Goal: Book appointment/travel/reservation

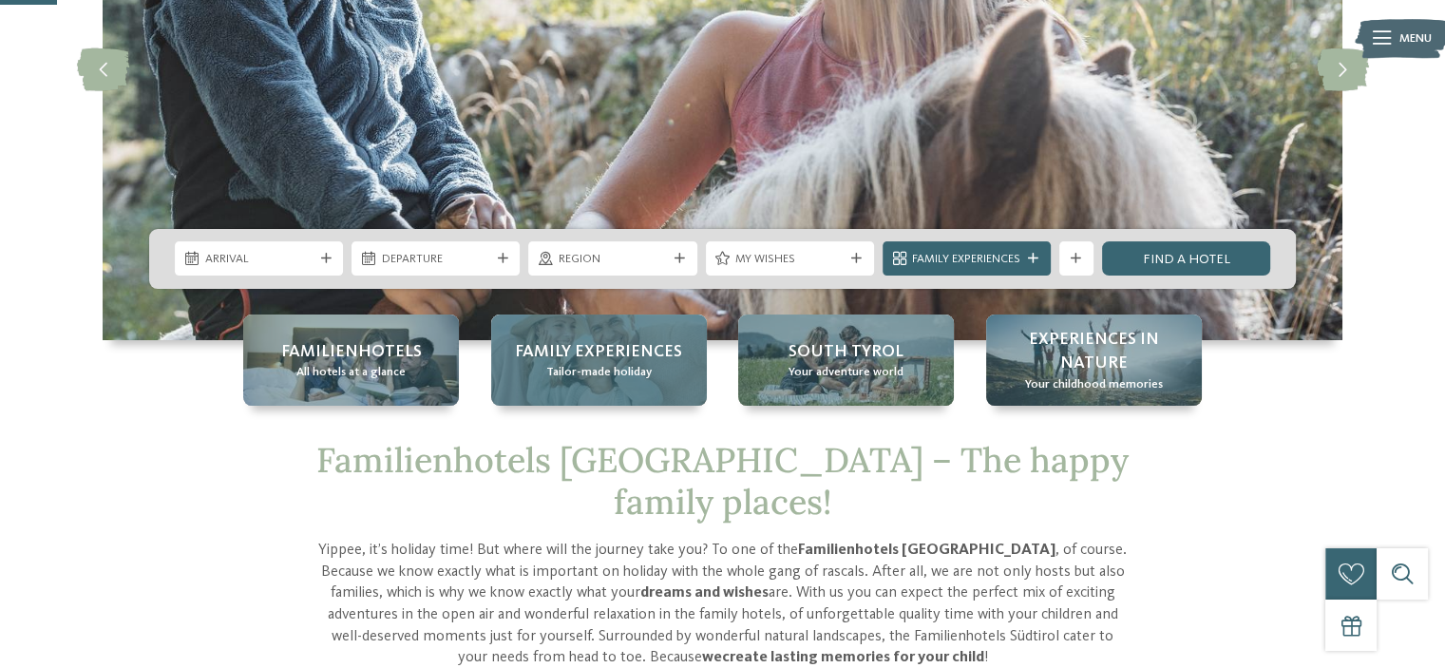
click at [569, 367] on span "Tailor-made holiday" at bounding box center [598, 372] width 105 height 17
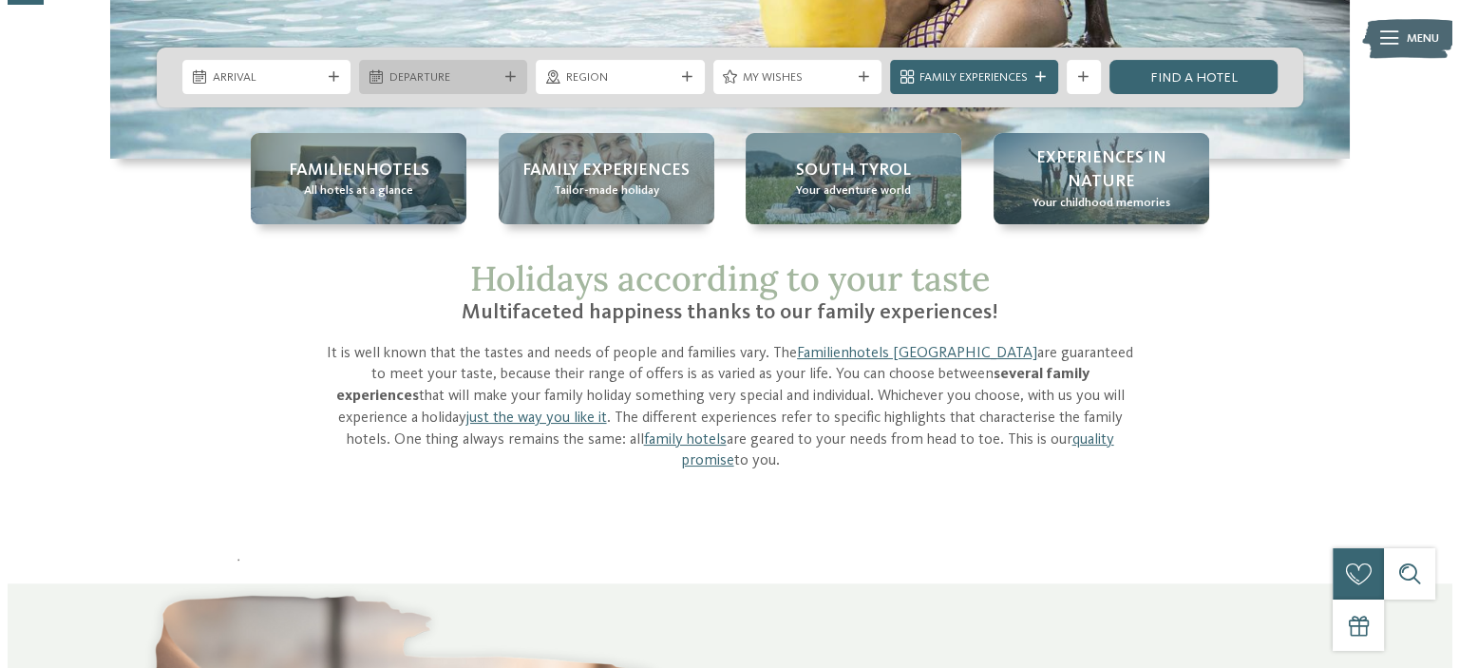
scroll to position [190, 0]
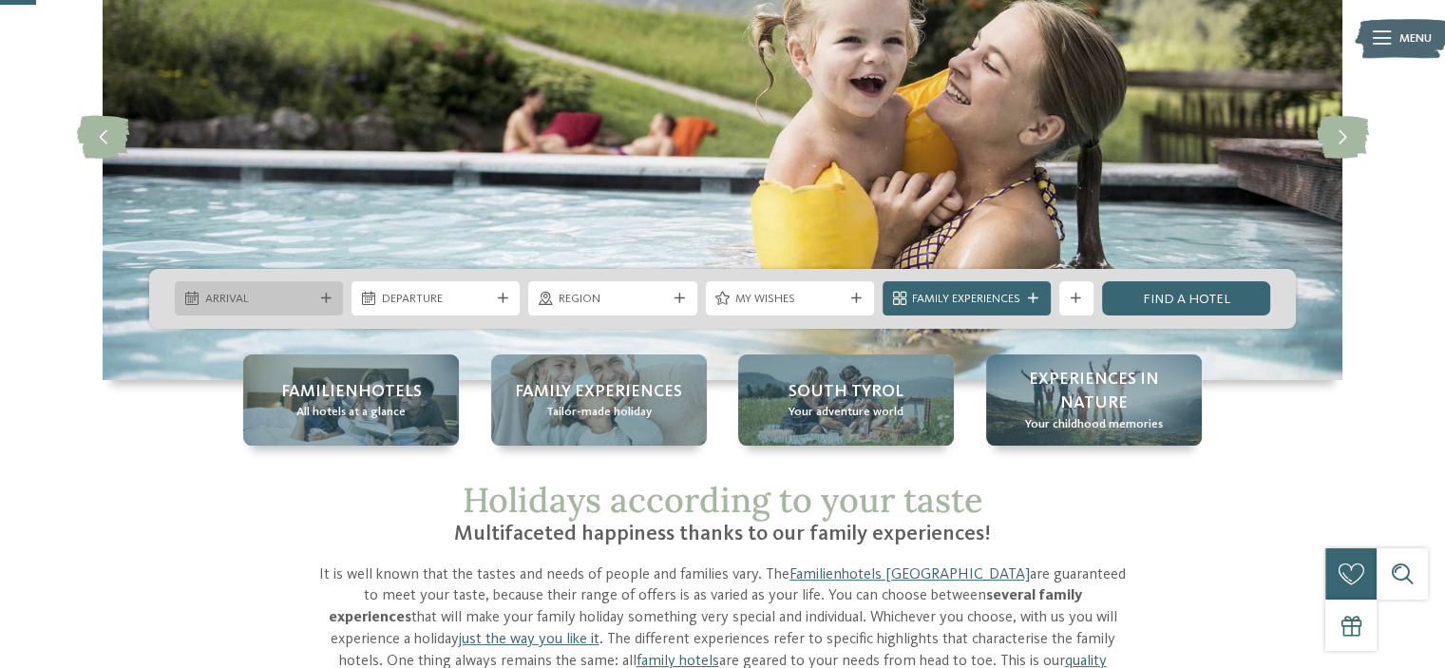
click at [325, 298] on icon at bounding box center [326, 299] width 10 height 10
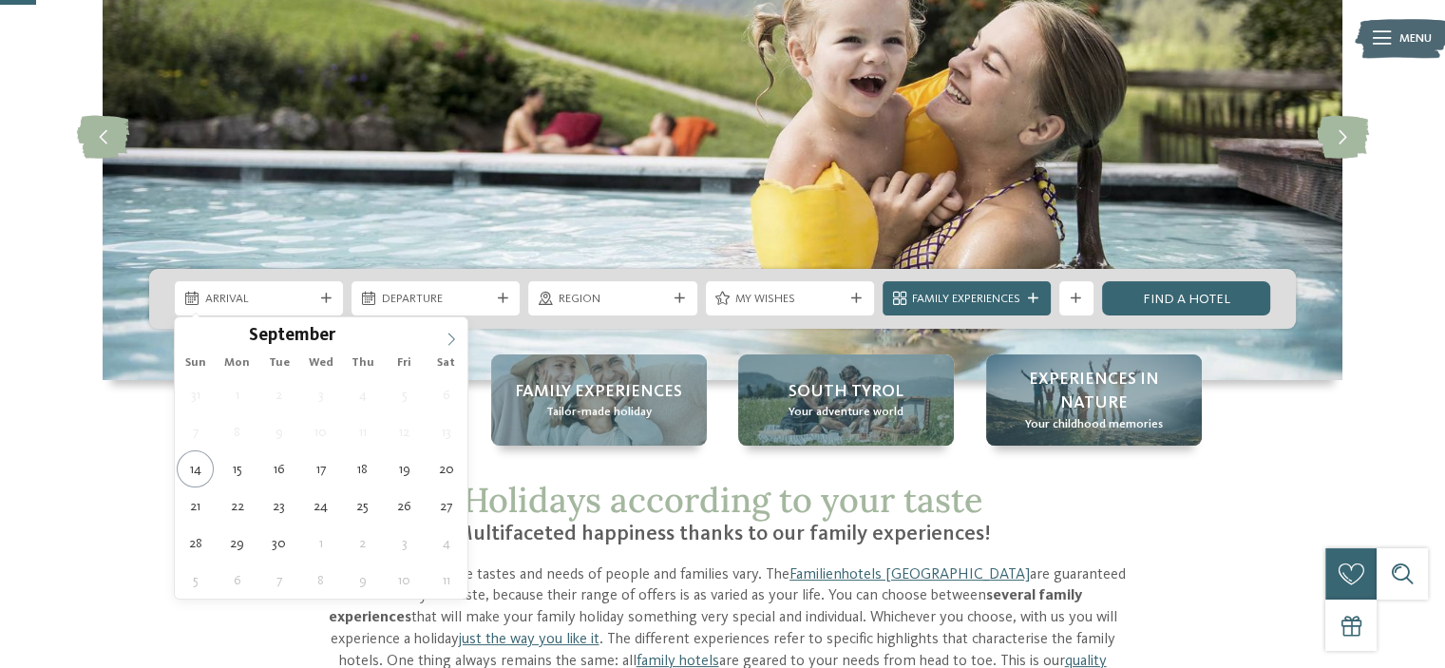
click at [448, 342] on icon at bounding box center [451, 338] width 13 height 13
type input "****"
click at [448, 342] on icon at bounding box center [451, 338] width 13 height 13
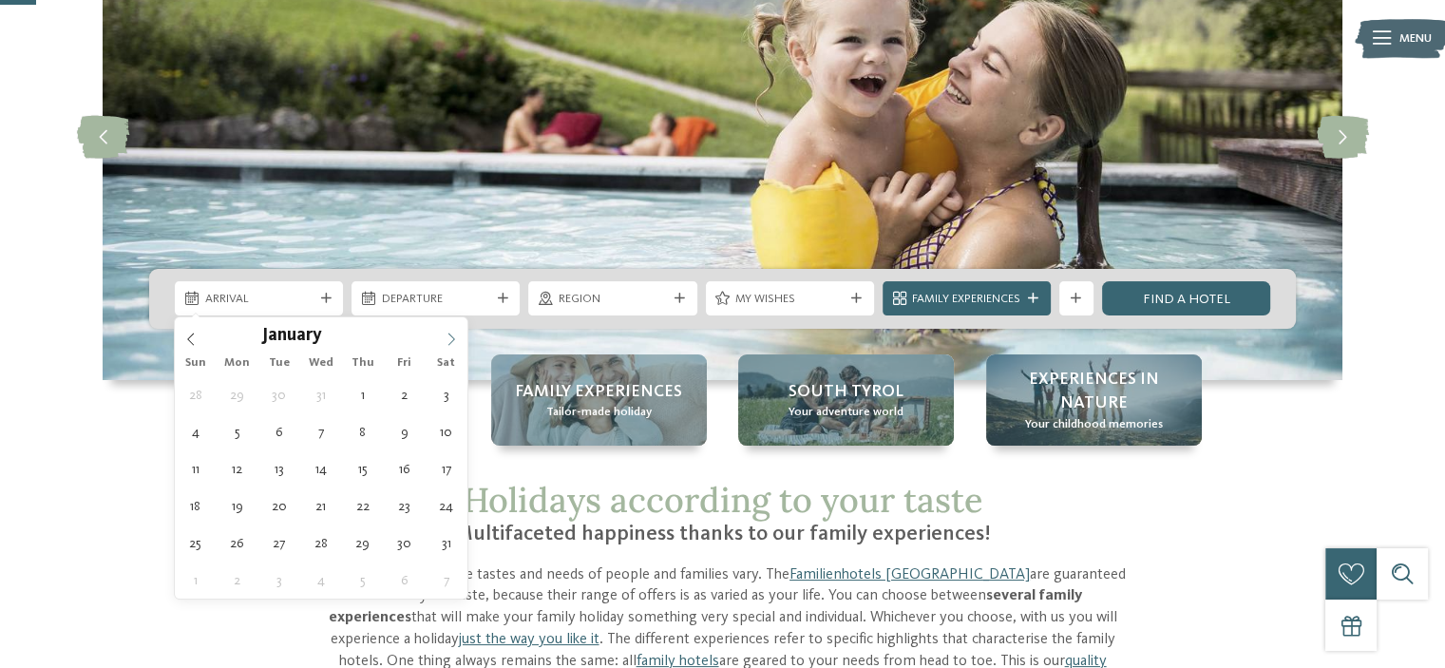
click at [448, 342] on icon at bounding box center [451, 338] width 13 height 13
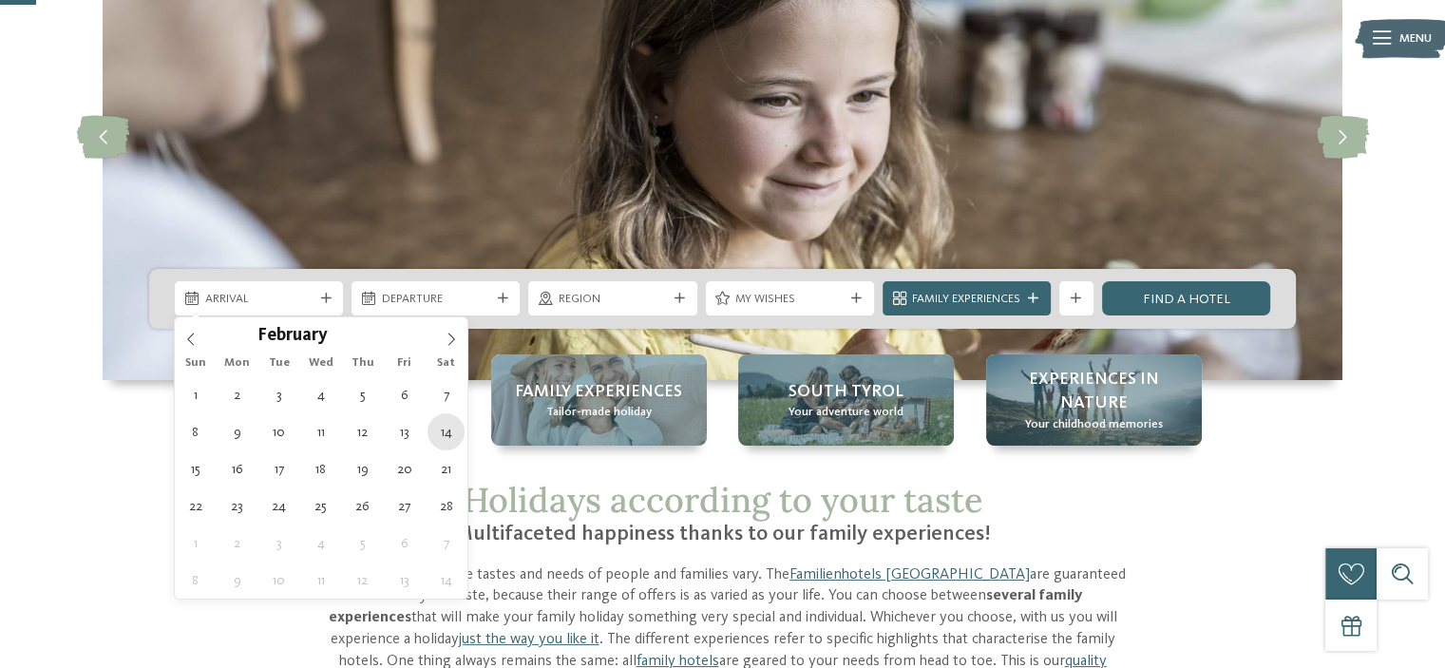
type div "14.02.2026"
type input "****"
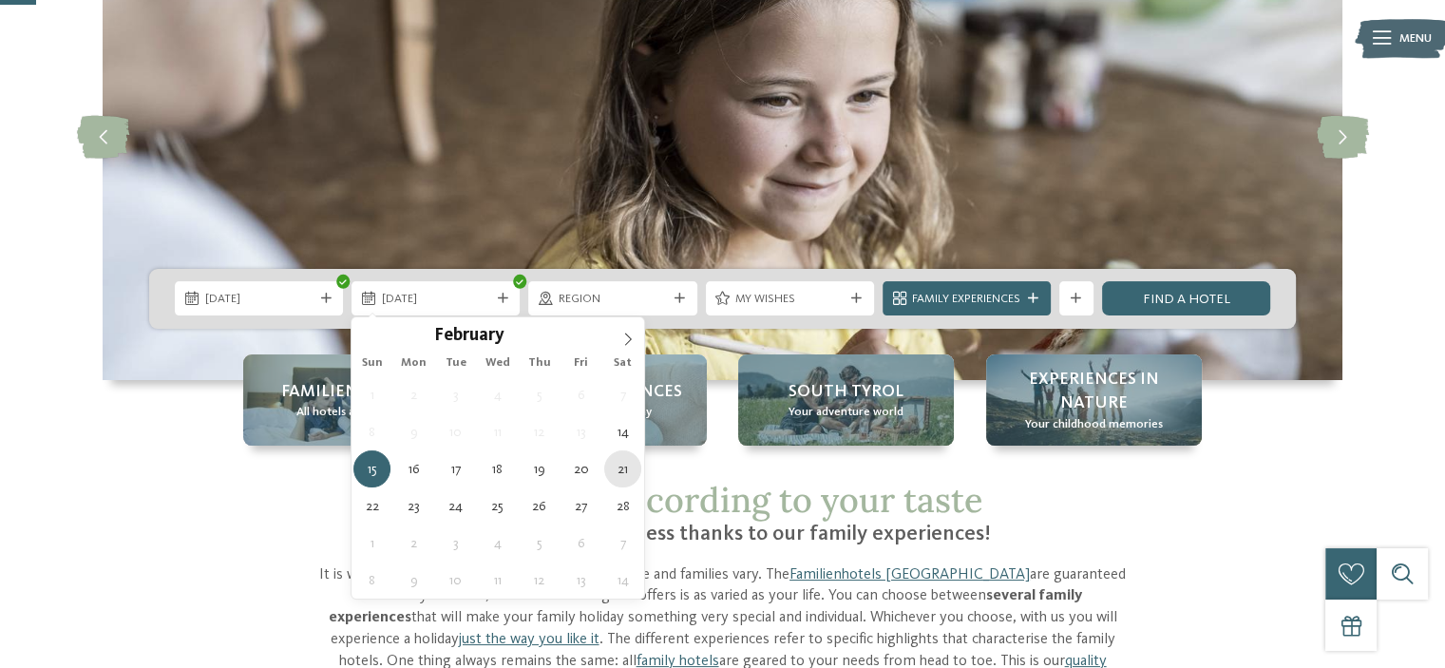
type div "21.02.2026"
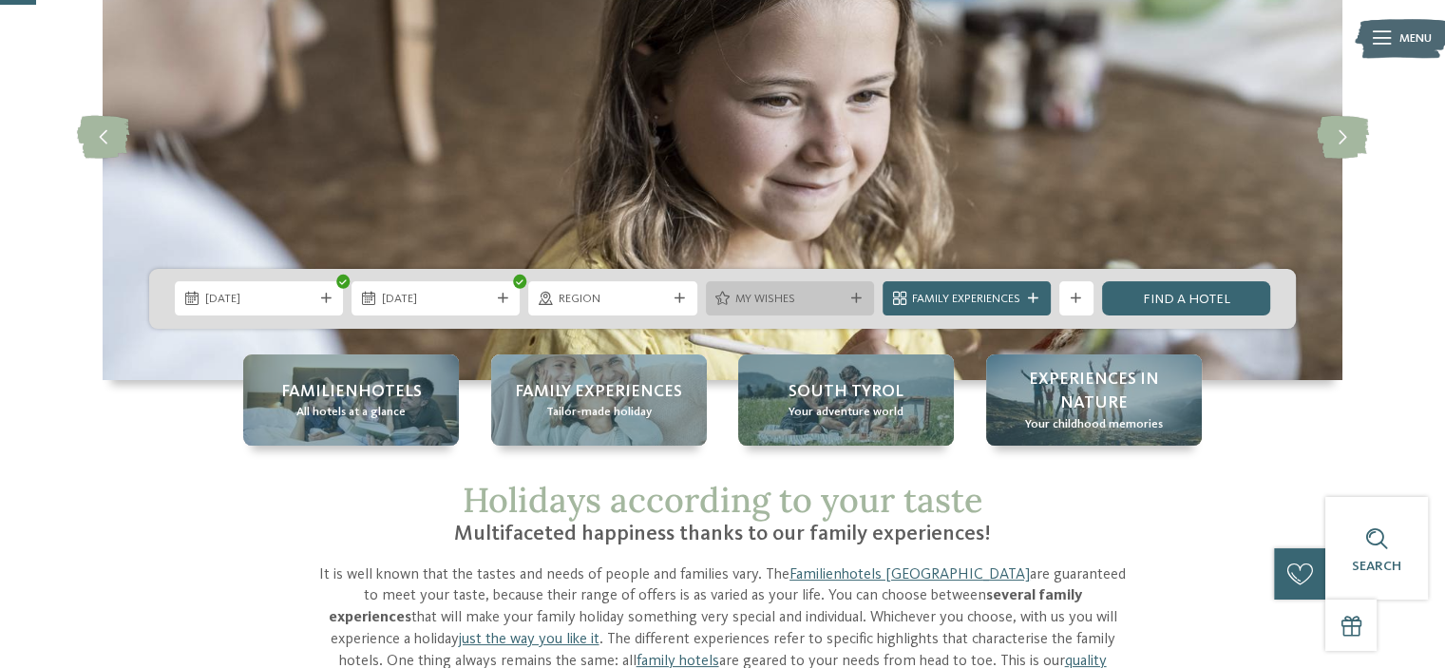
click at [827, 293] on span "My wishes" at bounding box center [789, 299] width 108 height 17
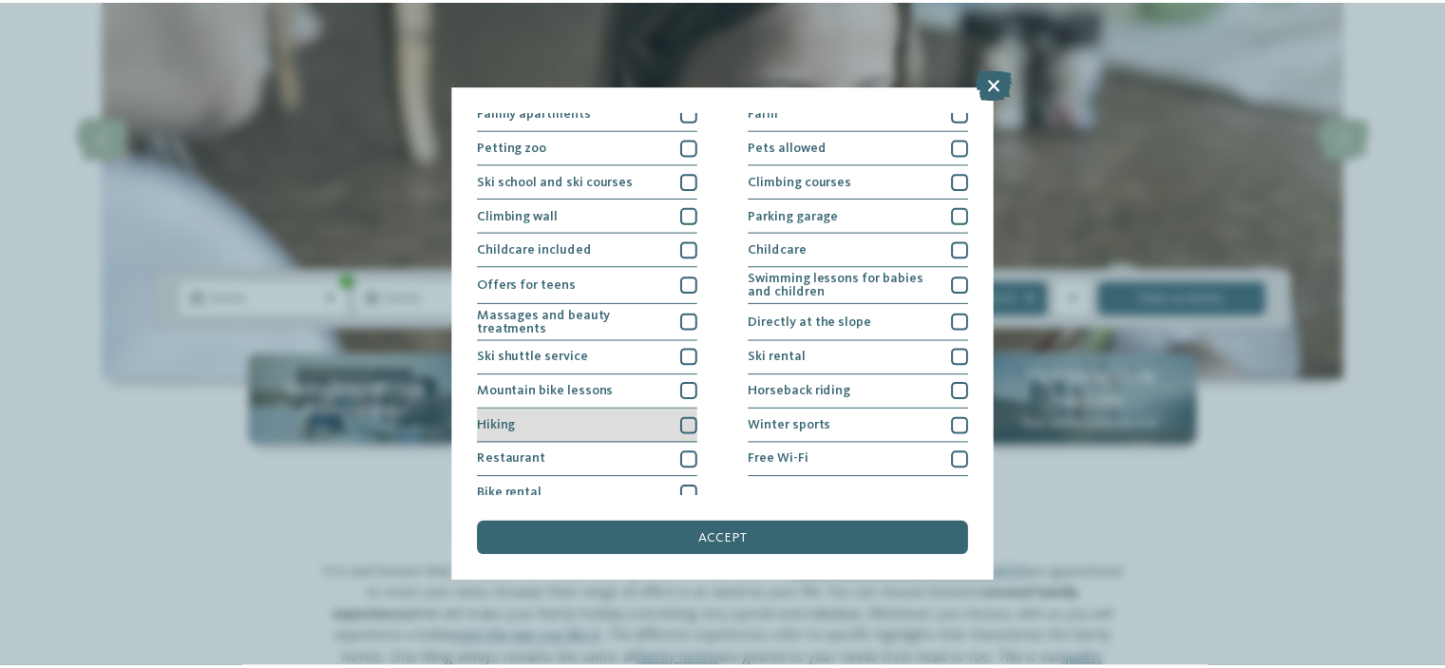
scroll to position [228, 0]
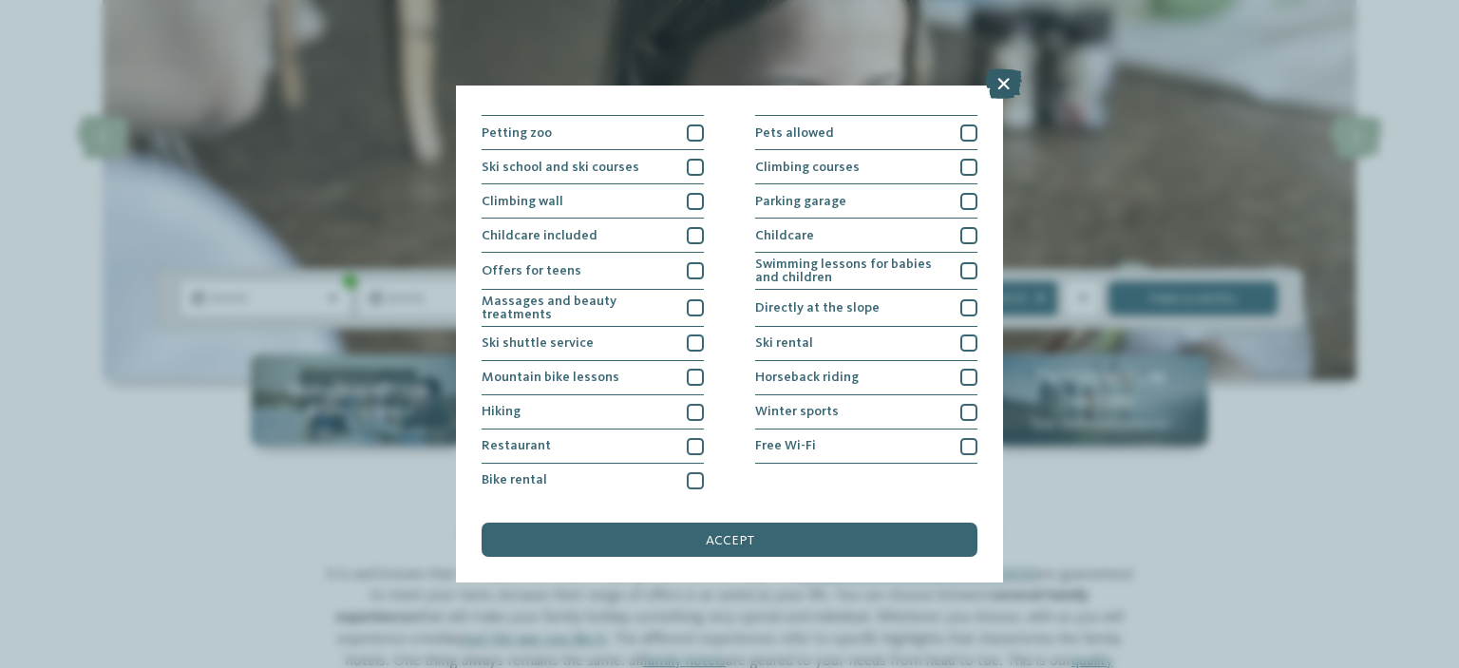
click at [1007, 85] on icon at bounding box center [1003, 83] width 37 height 30
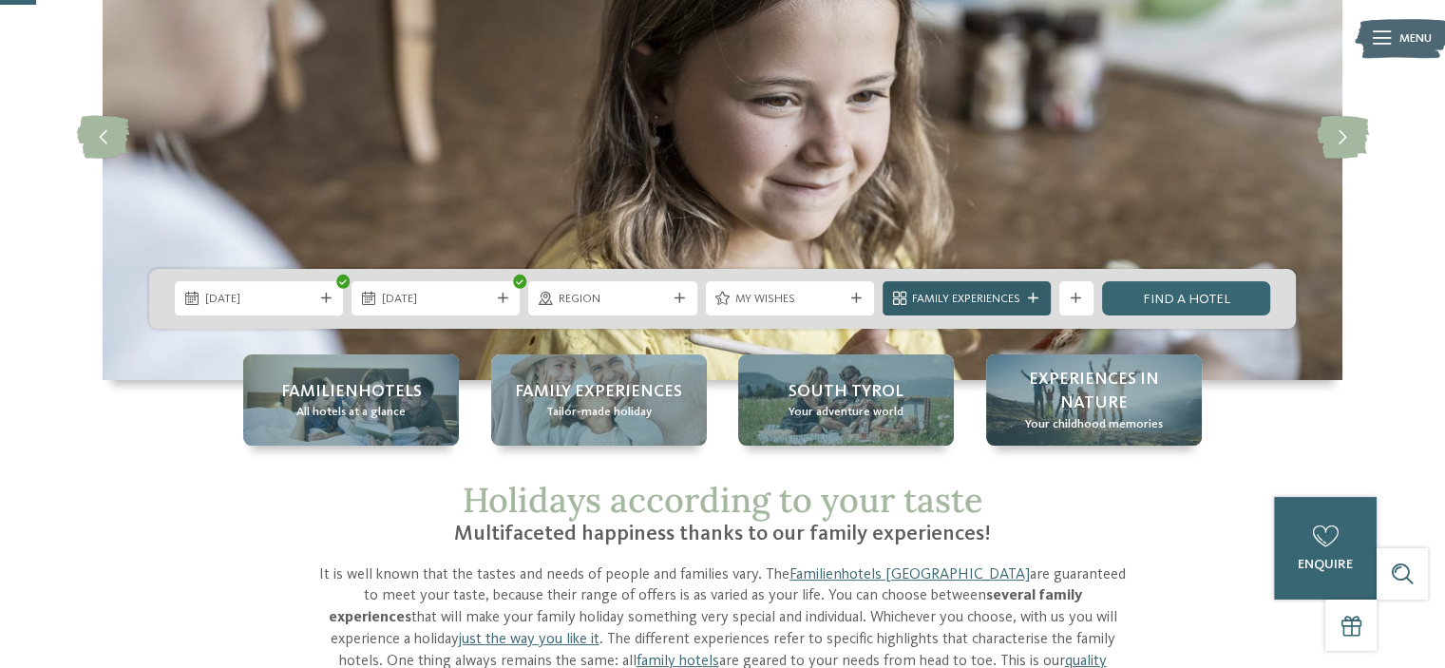
click at [1027, 295] on div at bounding box center [1033, 299] width 17 height 10
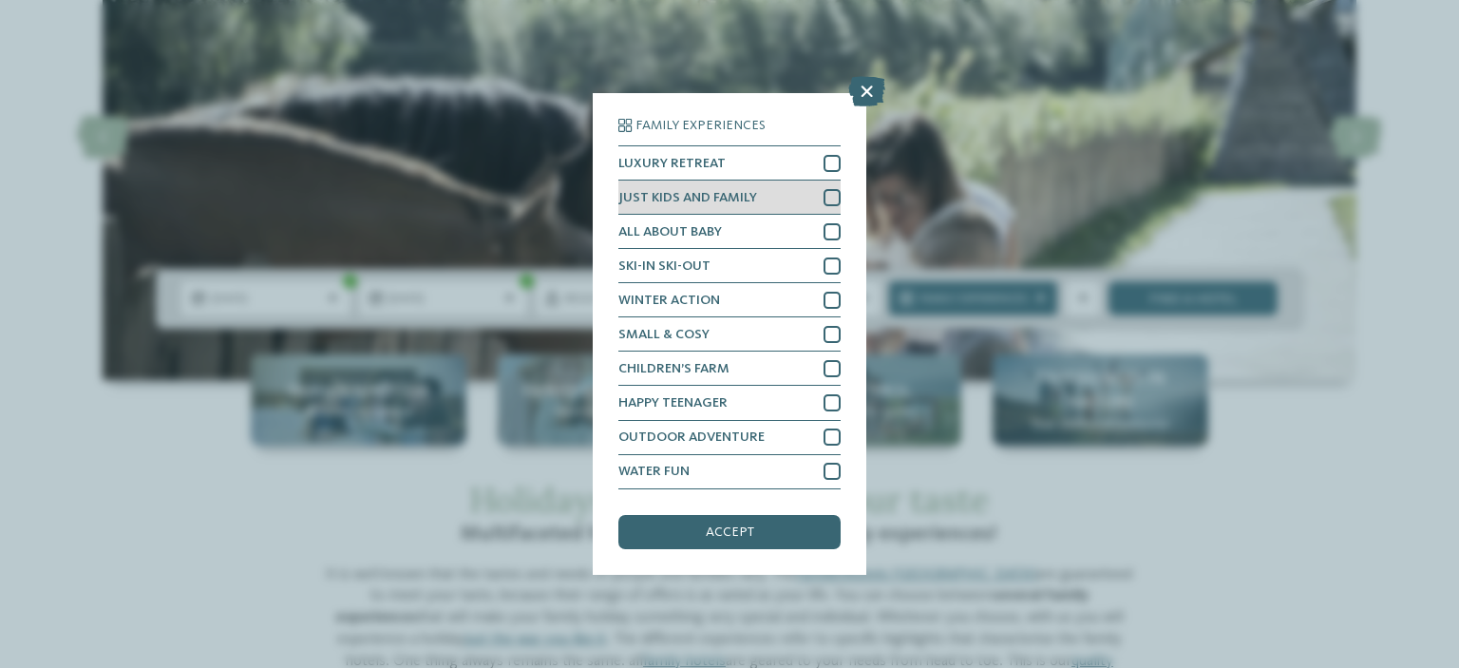
click at [832, 197] on div at bounding box center [832, 197] width 17 height 17
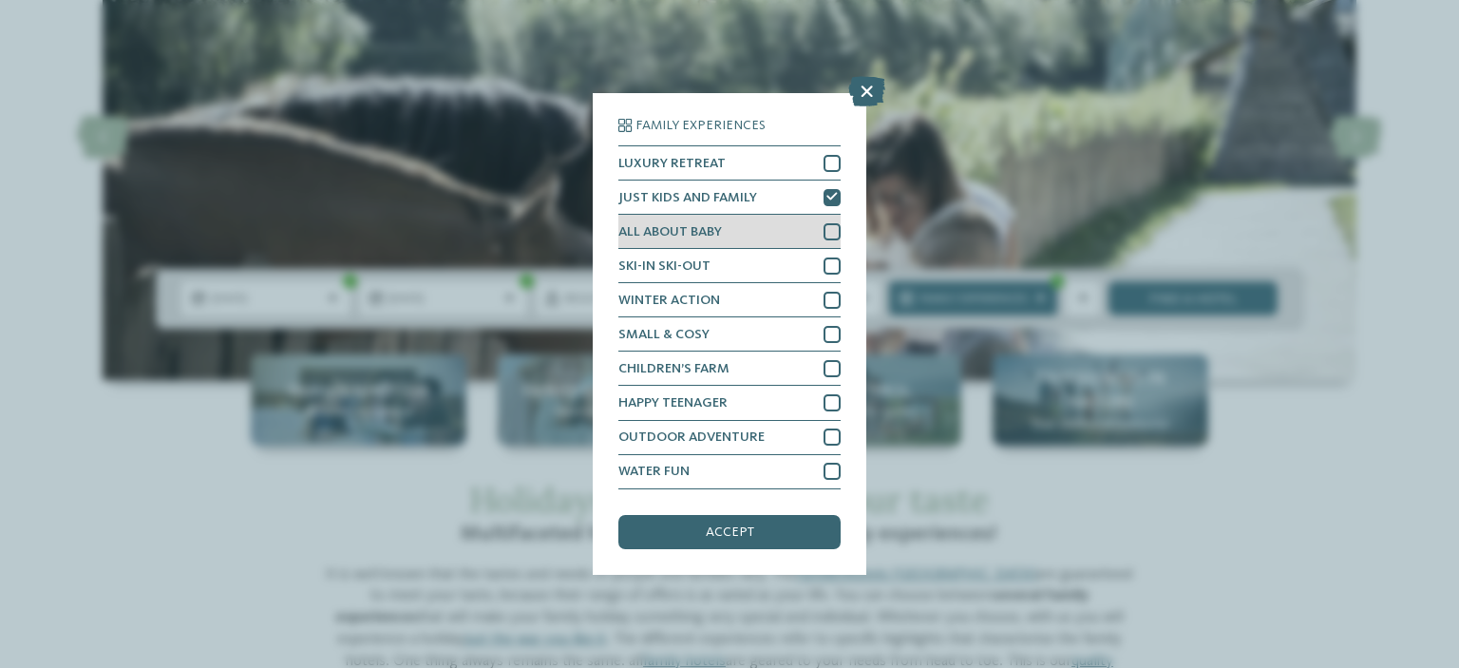
click at [833, 235] on div at bounding box center [832, 231] width 17 height 17
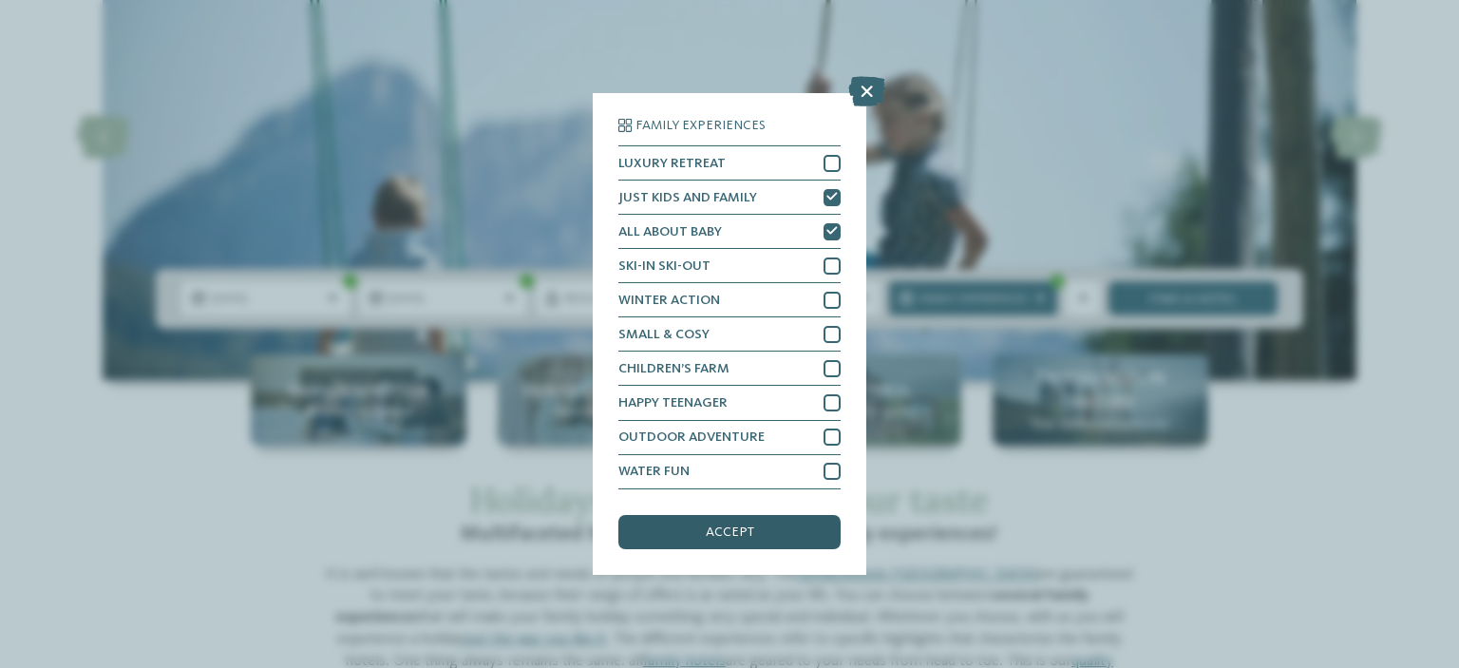
click at [768, 539] on div "accept" at bounding box center [729, 532] width 222 height 34
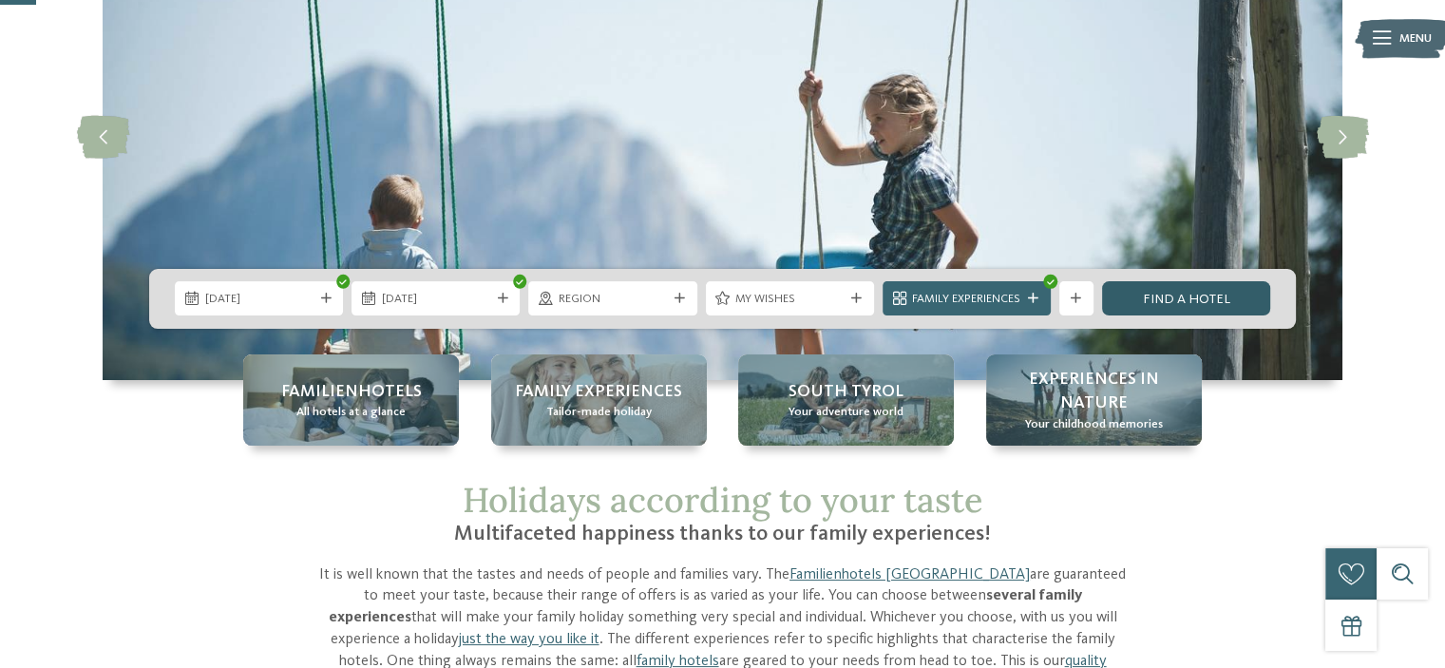
click at [1172, 300] on link "Find a hotel" at bounding box center [1186, 298] width 168 height 34
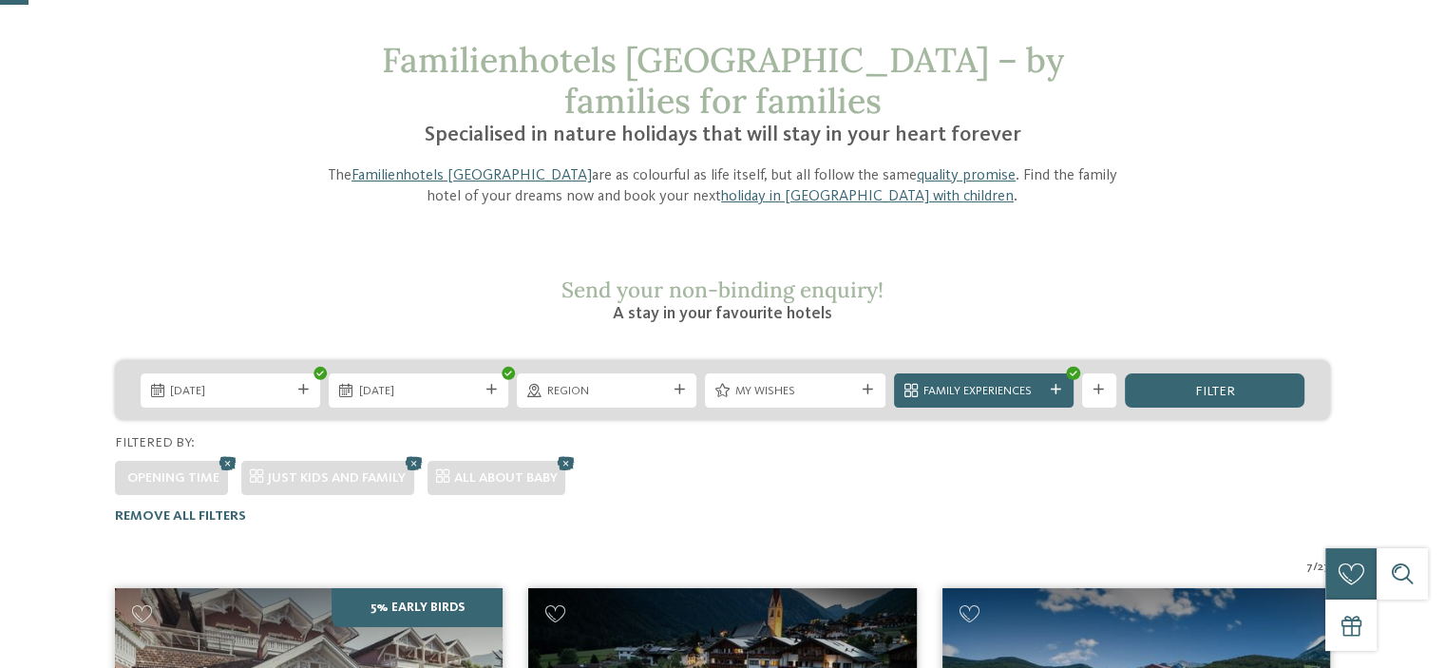
scroll to position [190, 0]
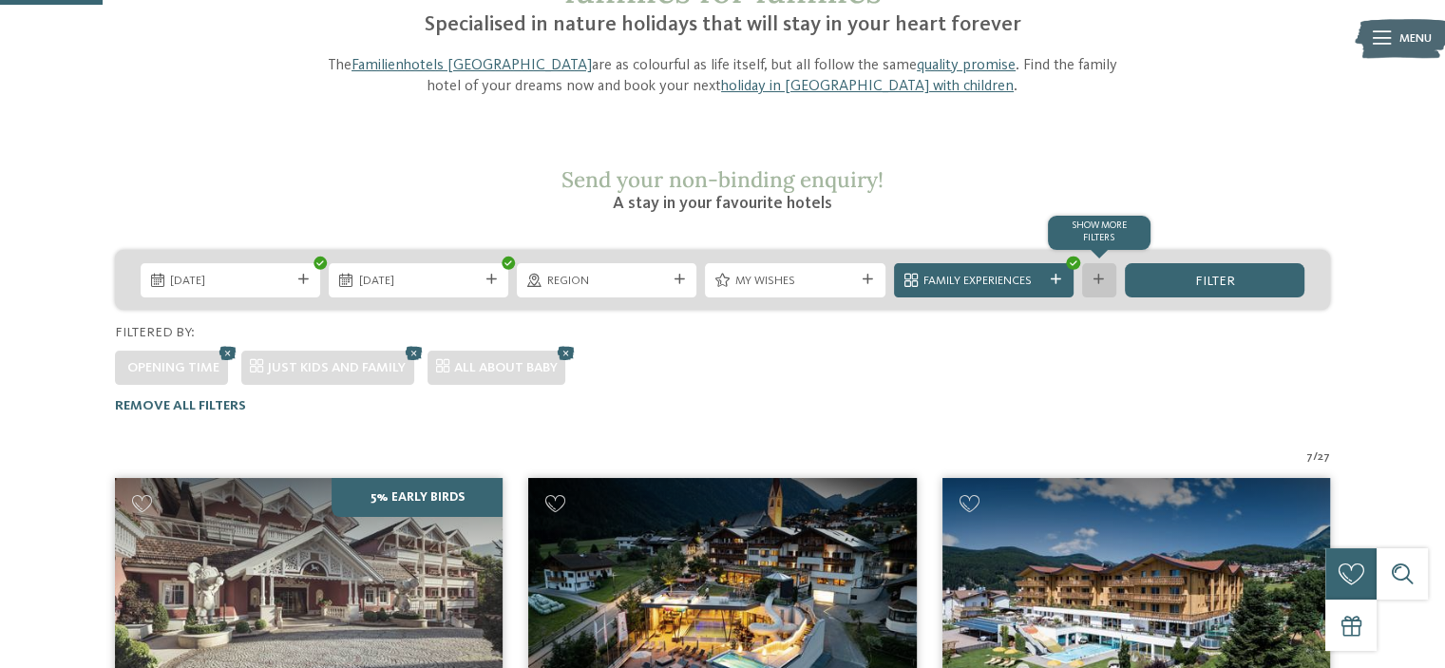
click at [1093, 275] on icon at bounding box center [1098, 280] width 10 height 10
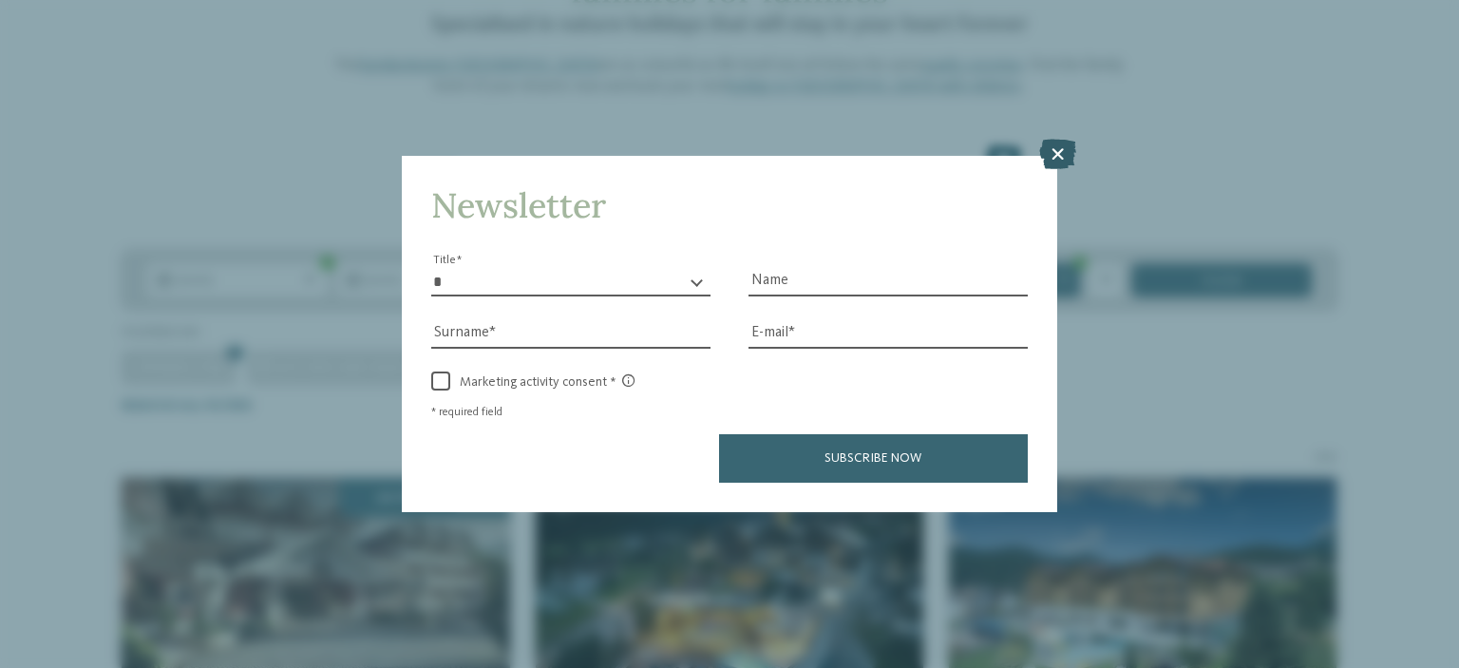
click at [1054, 161] on icon at bounding box center [1057, 154] width 37 height 30
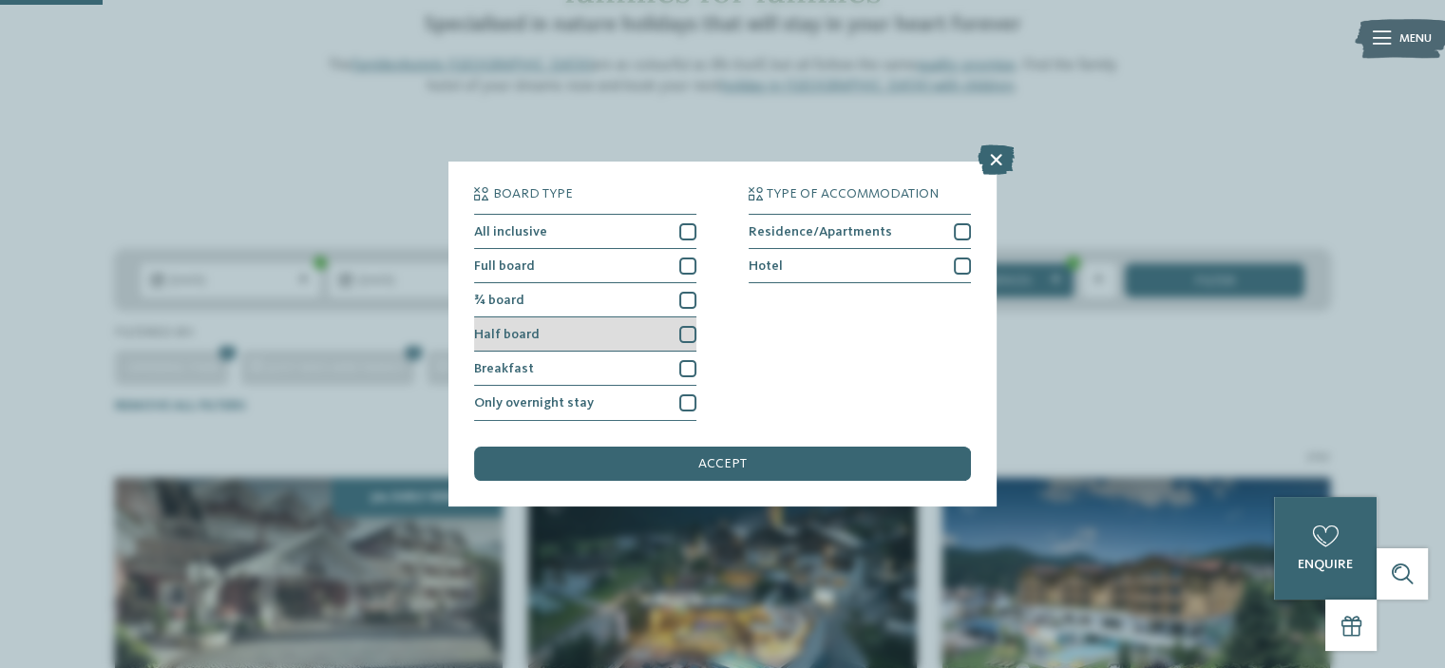
click at [692, 334] on div at bounding box center [687, 334] width 17 height 17
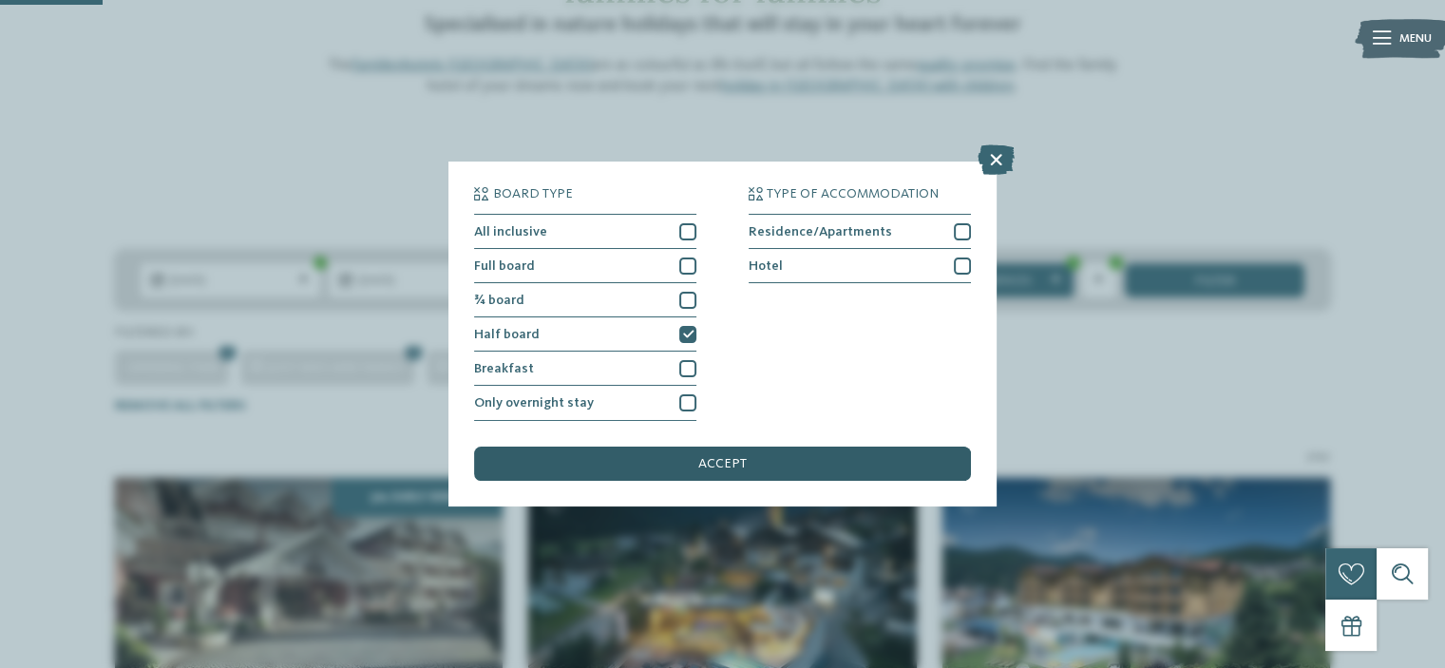
click at [726, 467] on span "accept" at bounding box center [722, 463] width 48 height 13
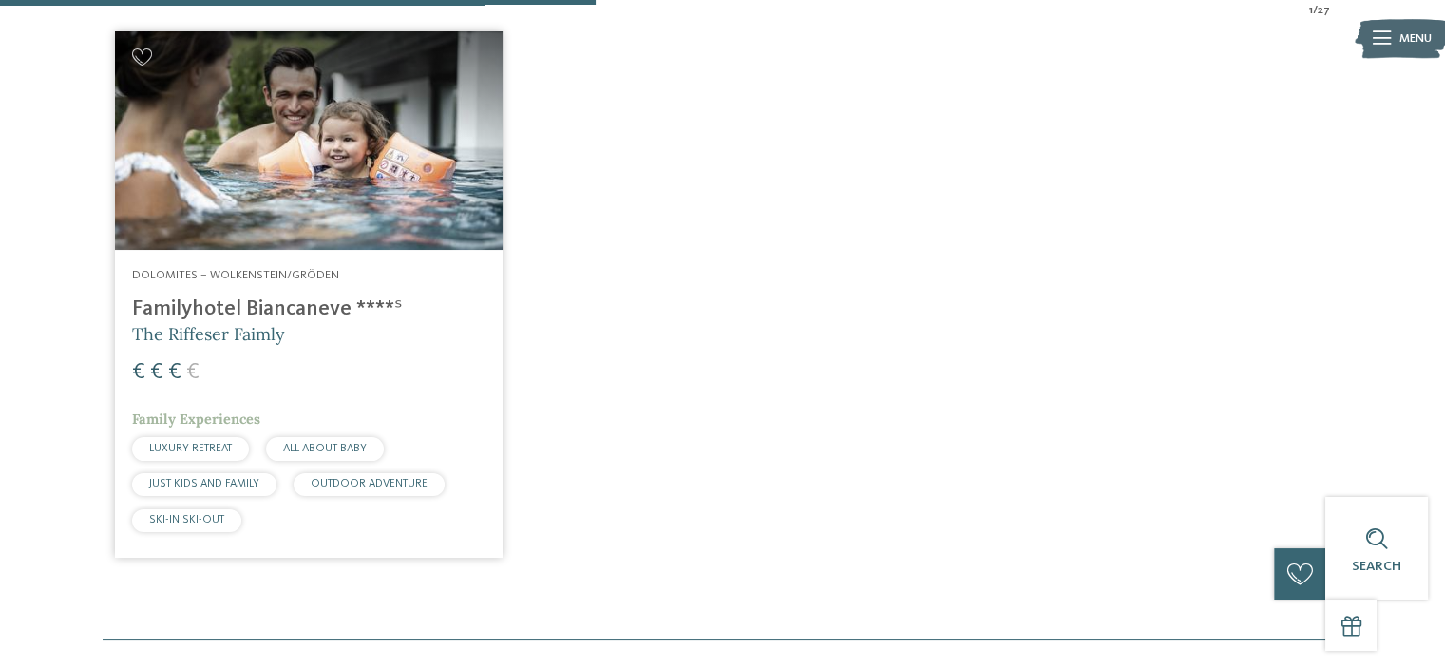
scroll to position [604, 0]
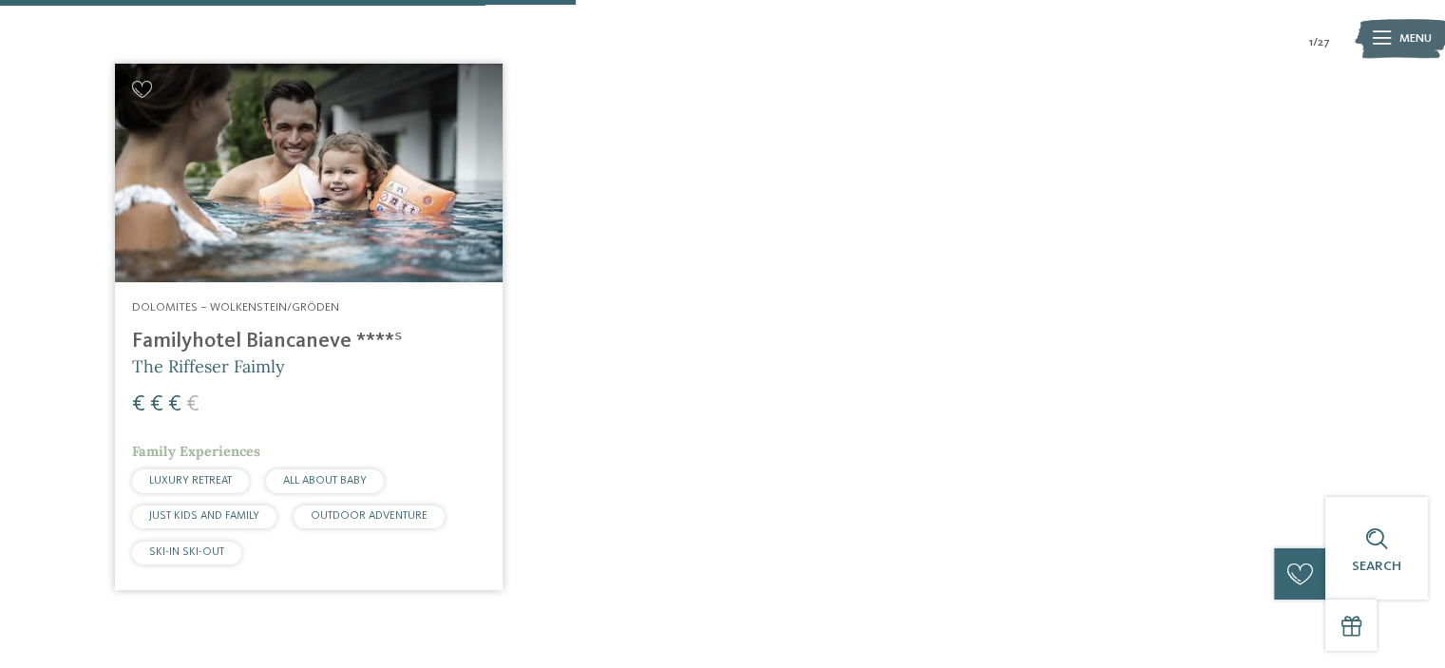
click at [288, 171] on img at bounding box center [309, 173] width 388 height 218
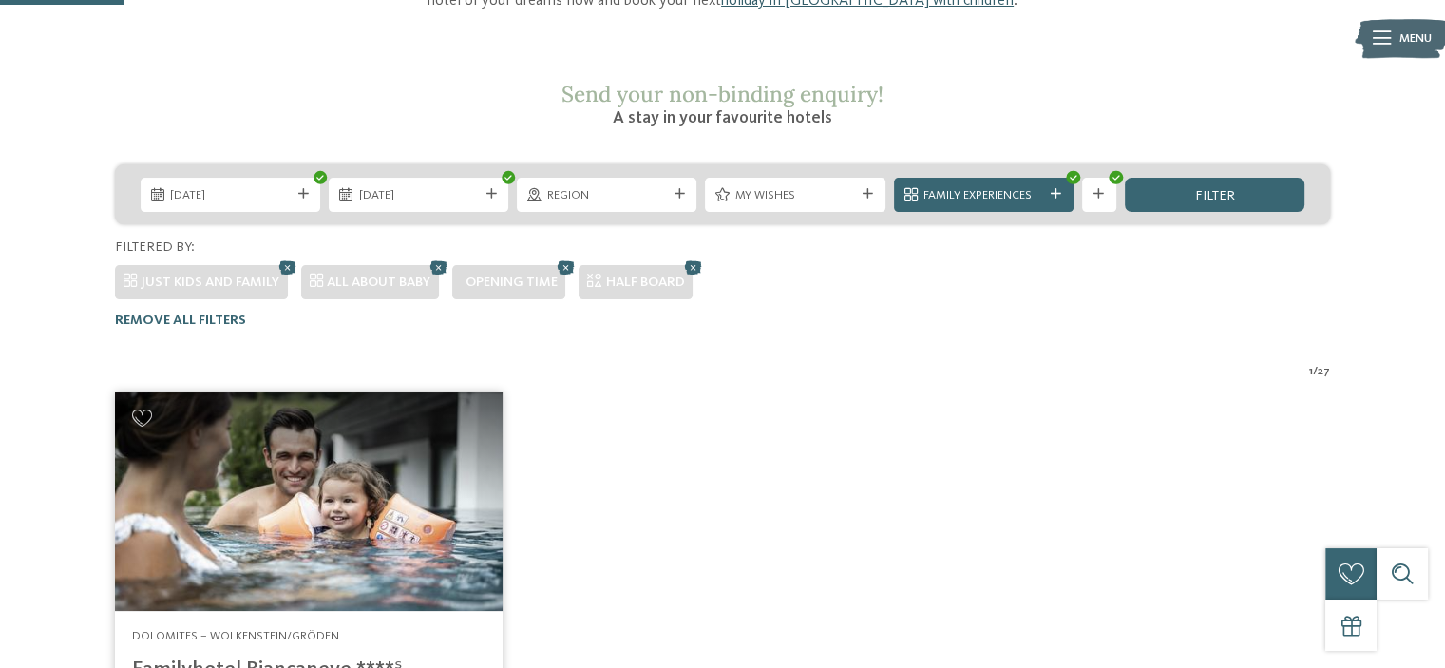
scroll to position [129, 0]
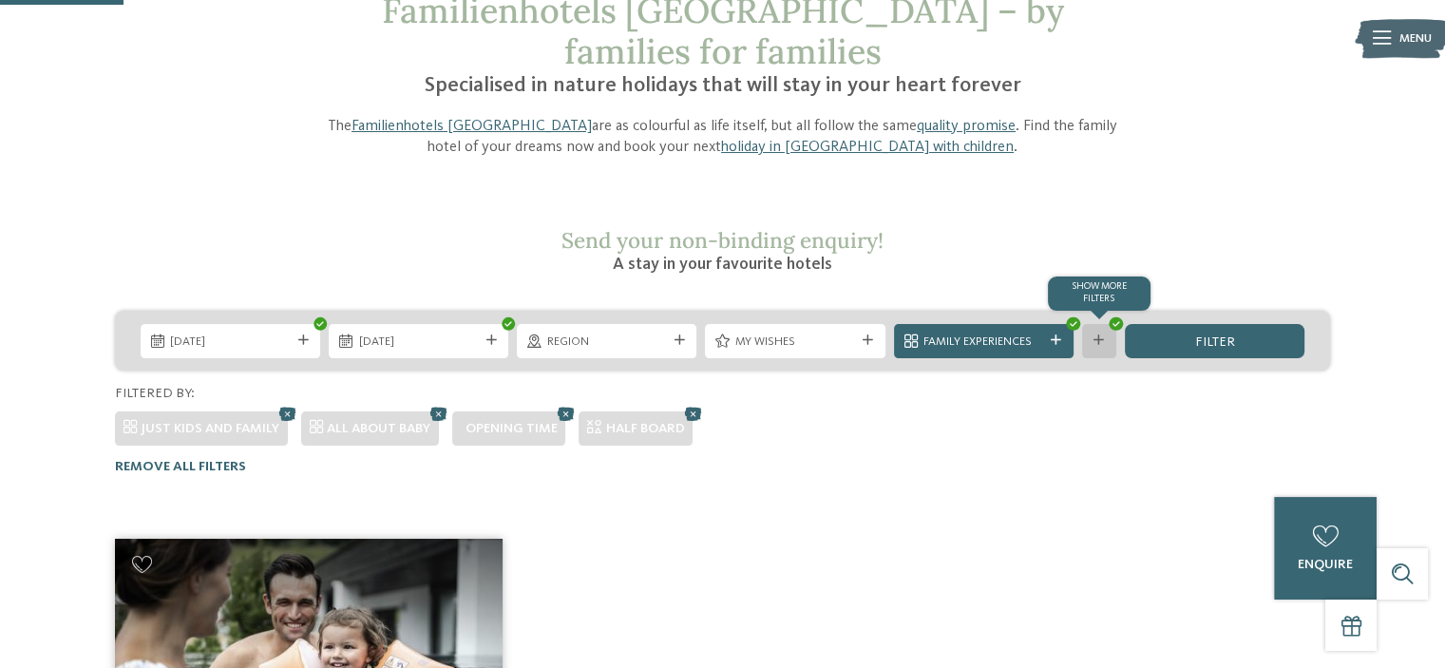
click at [1101, 324] on div "Show more filters" at bounding box center [1099, 341] width 34 height 34
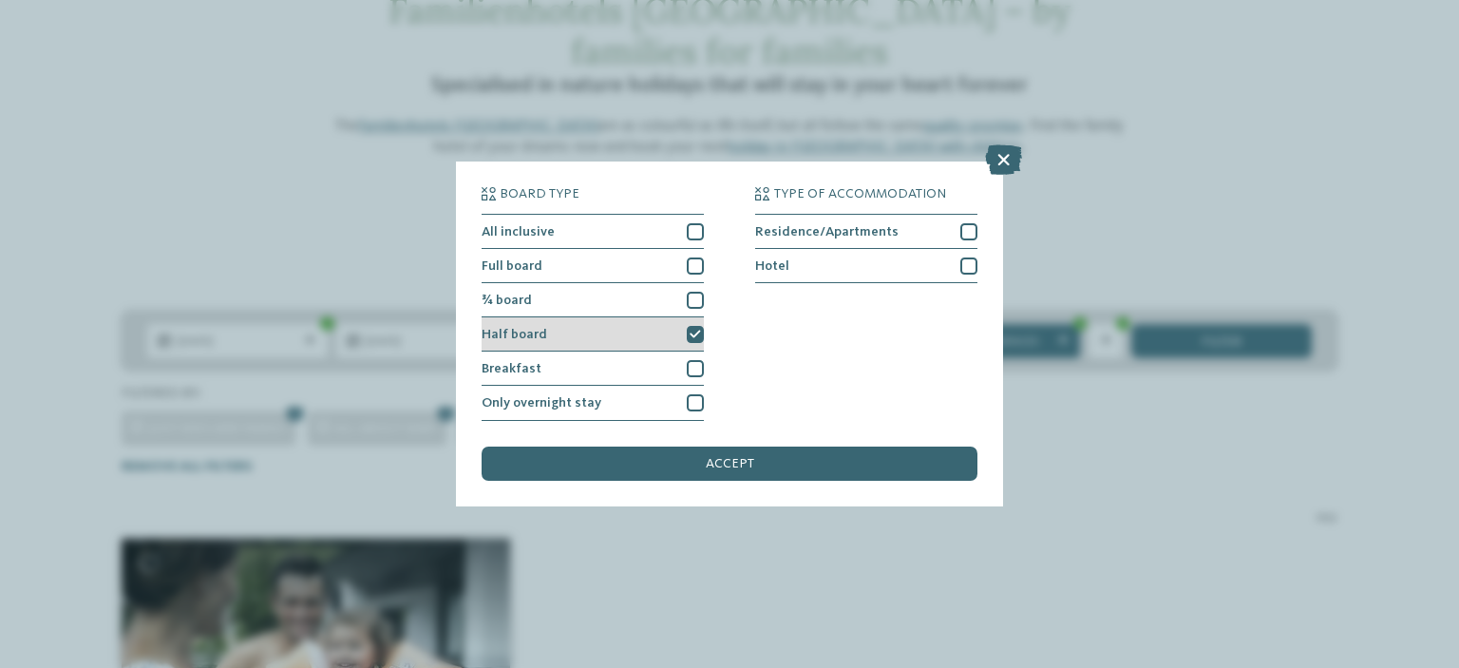
click at [696, 337] on icon at bounding box center [695, 335] width 11 height 10
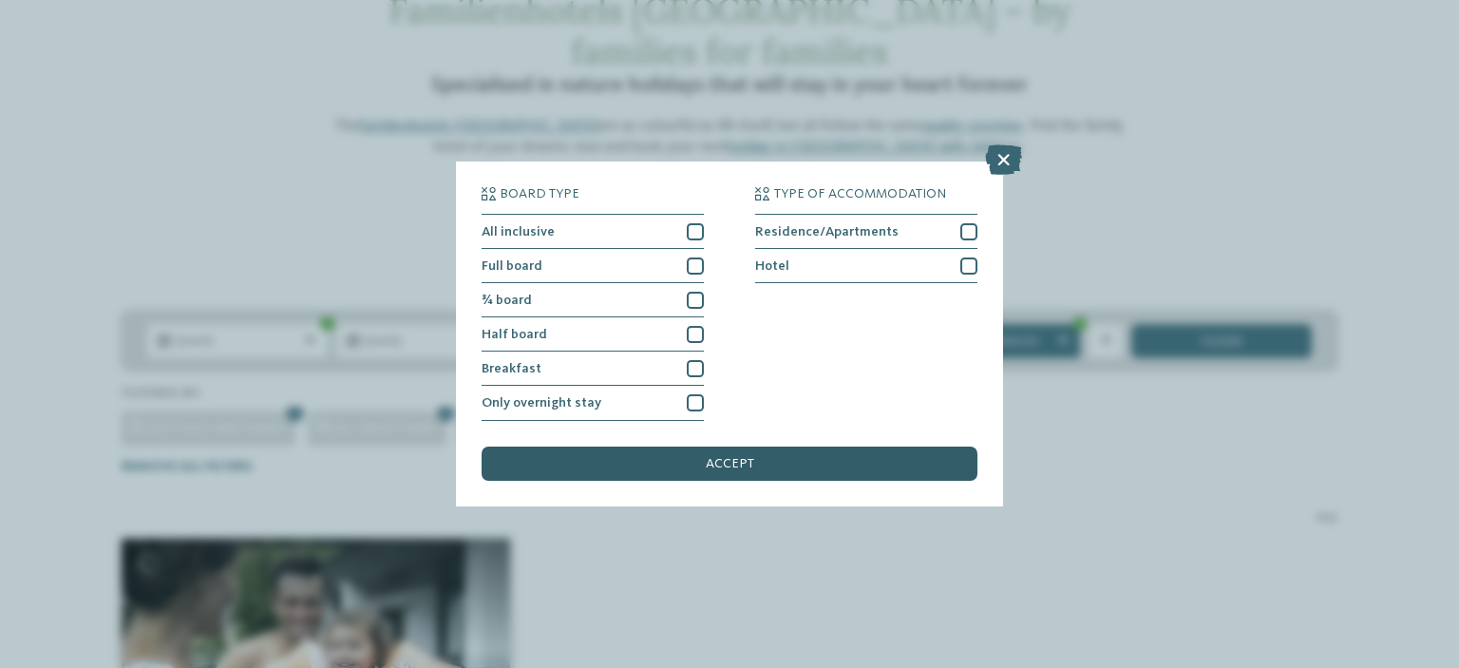
click at [770, 466] on div "accept" at bounding box center [730, 463] width 496 height 34
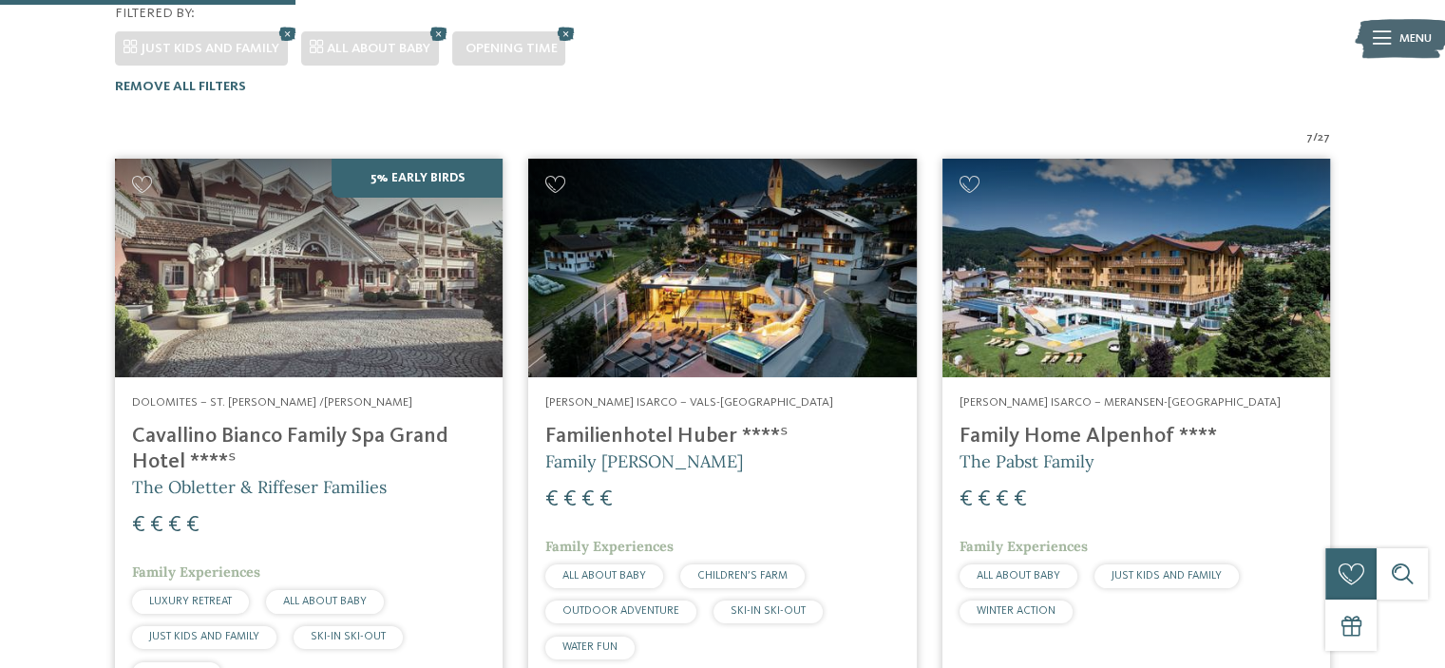
scroll to position [604, 0]
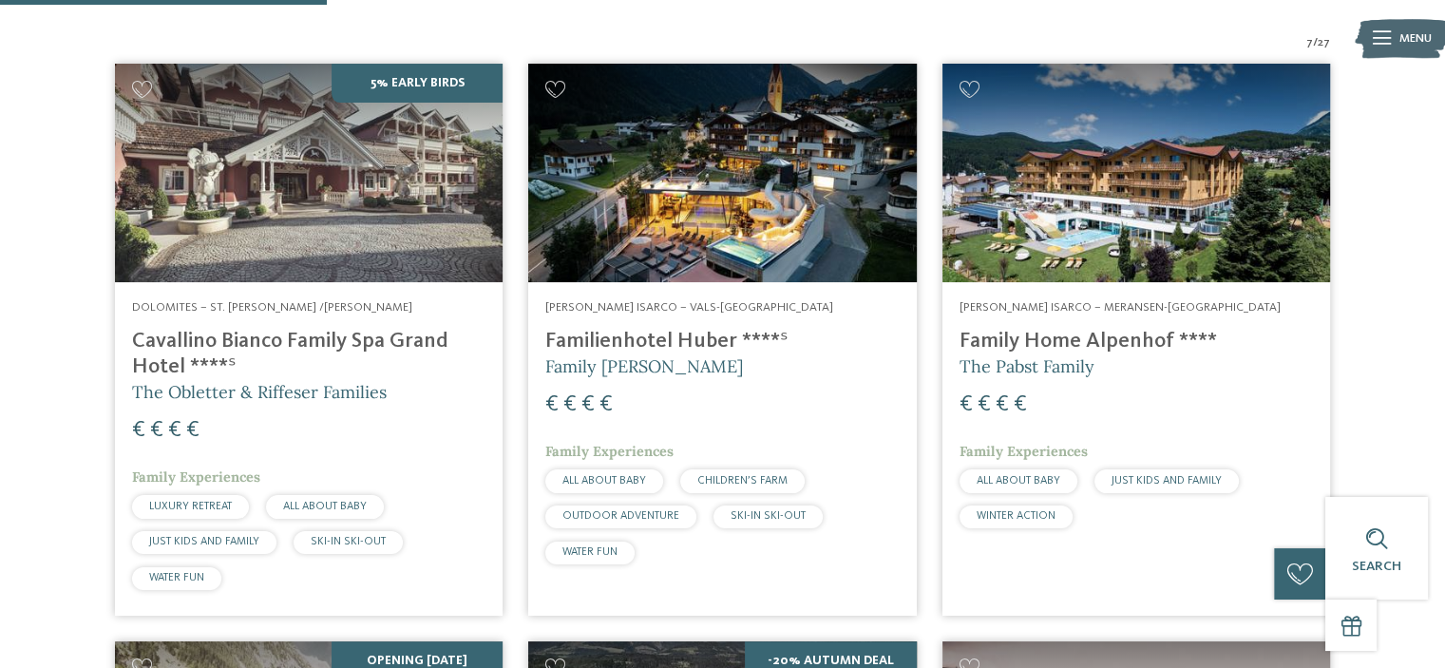
click at [656, 183] on img at bounding box center [722, 173] width 388 height 218
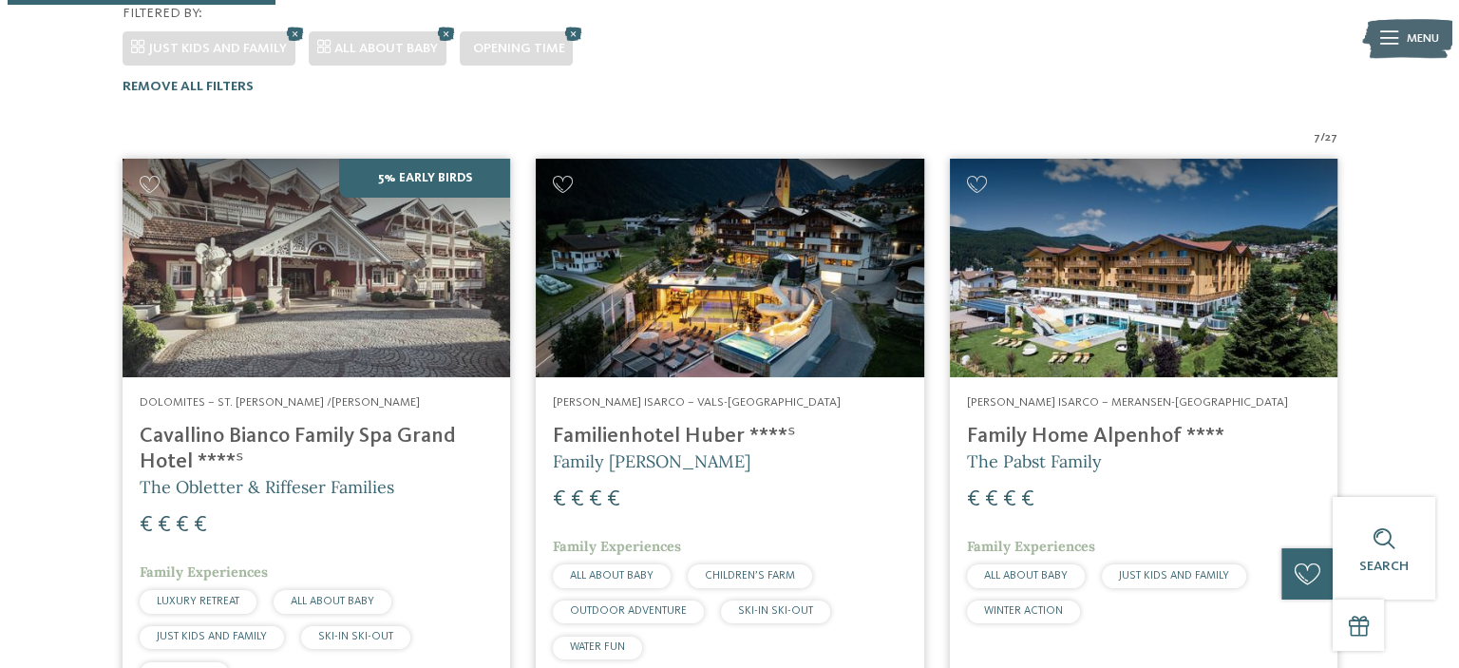
scroll to position [319, 0]
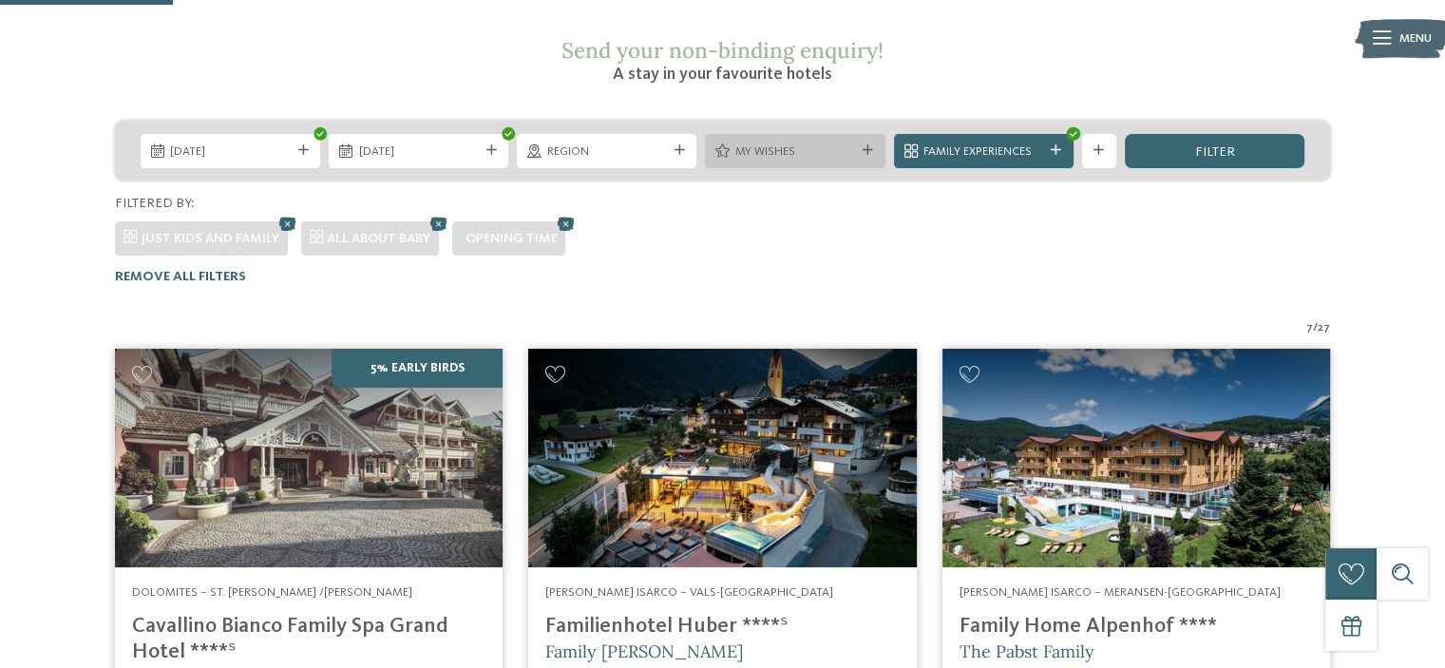
click at [869, 145] on icon at bounding box center [868, 150] width 10 height 10
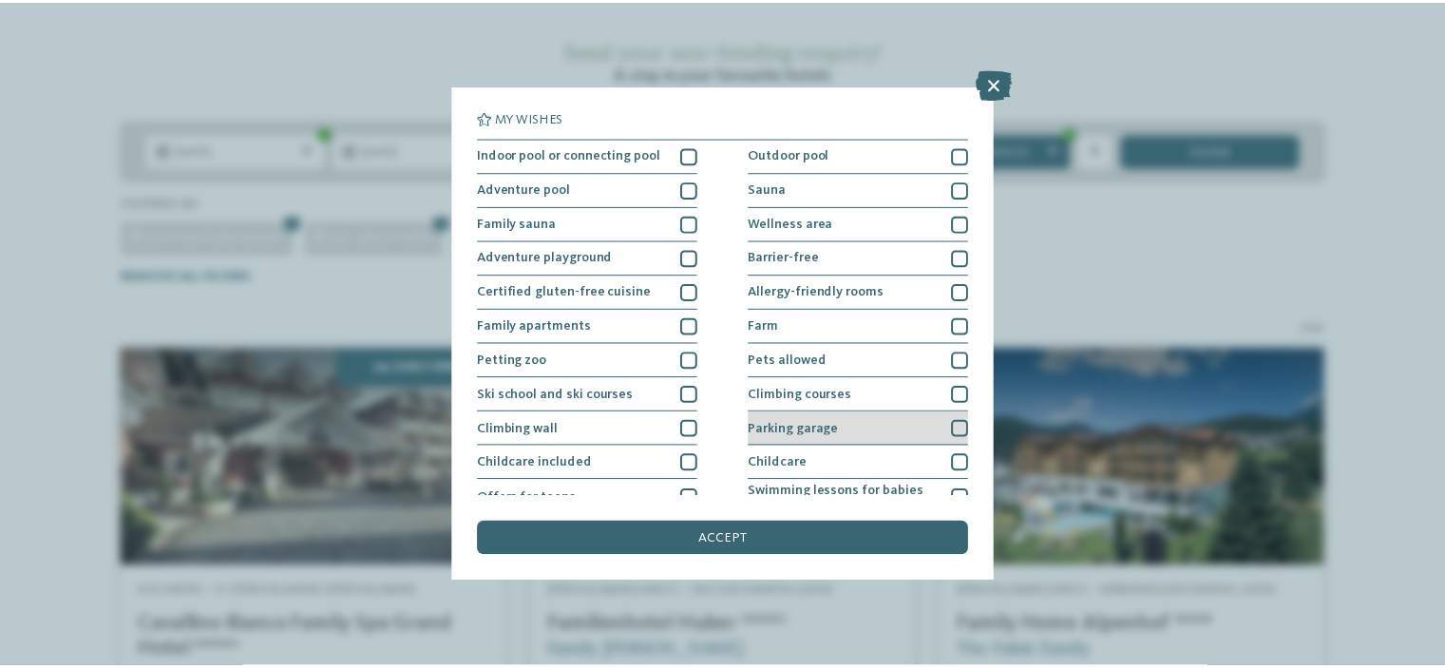
scroll to position [95, 0]
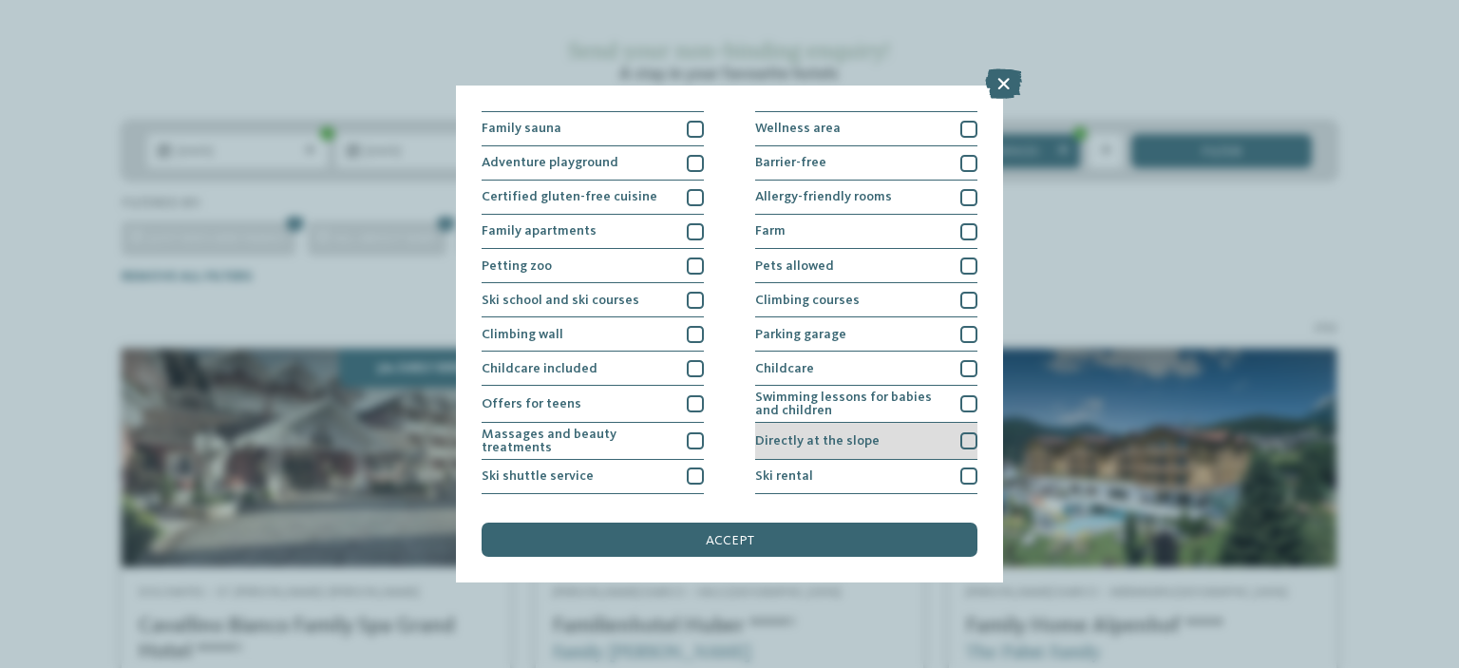
click at [960, 440] on div at bounding box center [968, 440] width 17 height 17
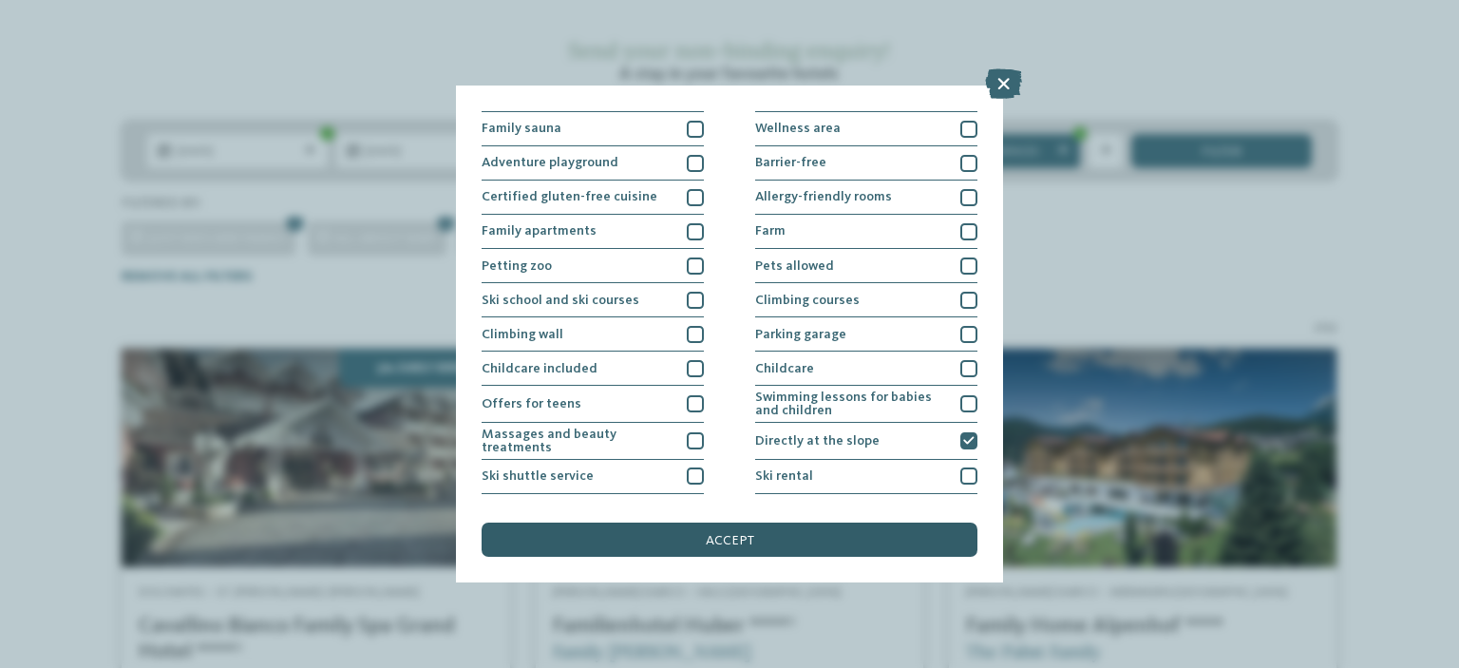
click at [856, 541] on div "accept" at bounding box center [730, 539] width 496 height 34
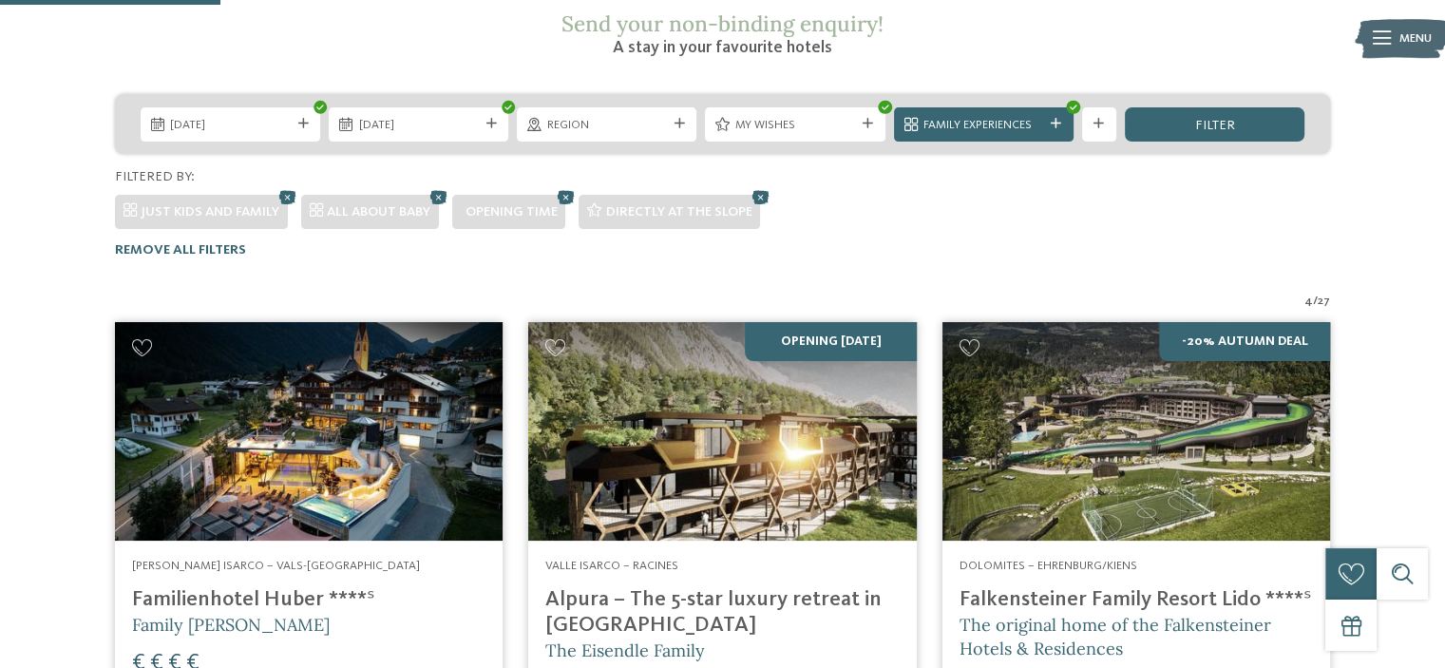
scroll to position [319, 0]
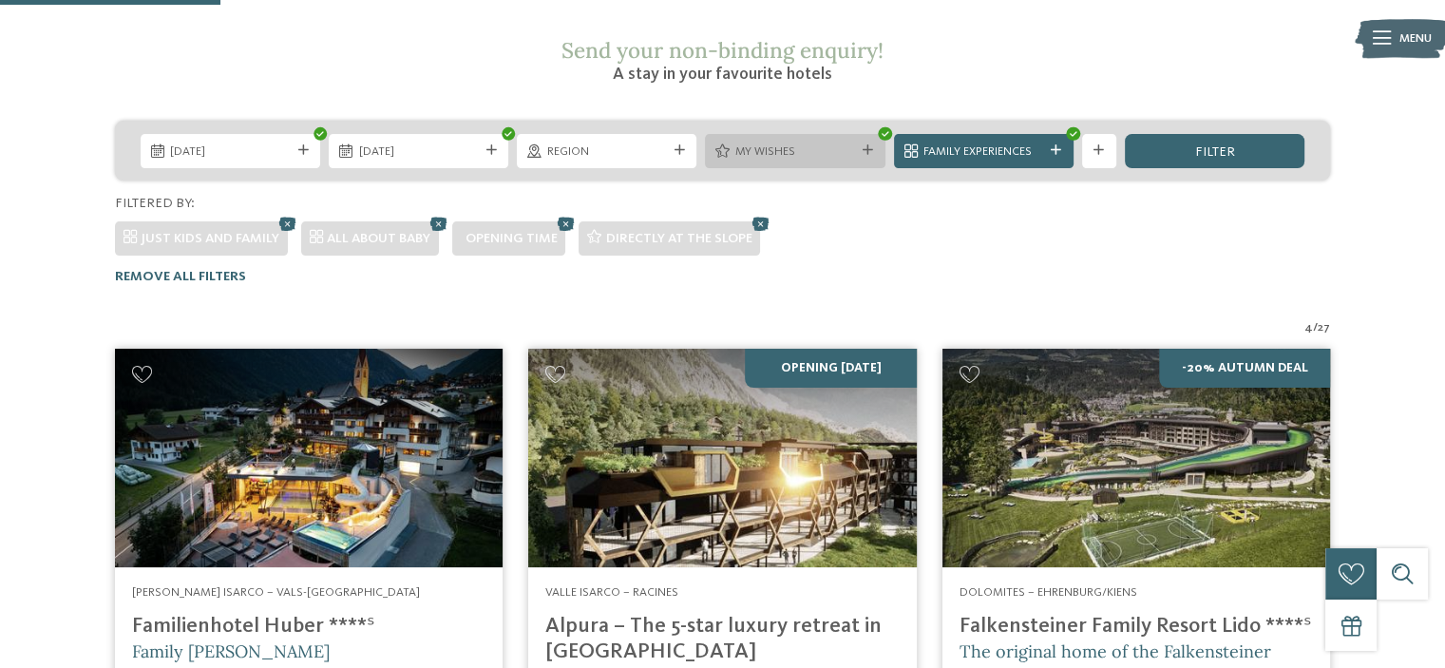
click at [853, 143] on span "My wishes" at bounding box center [795, 151] width 120 height 17
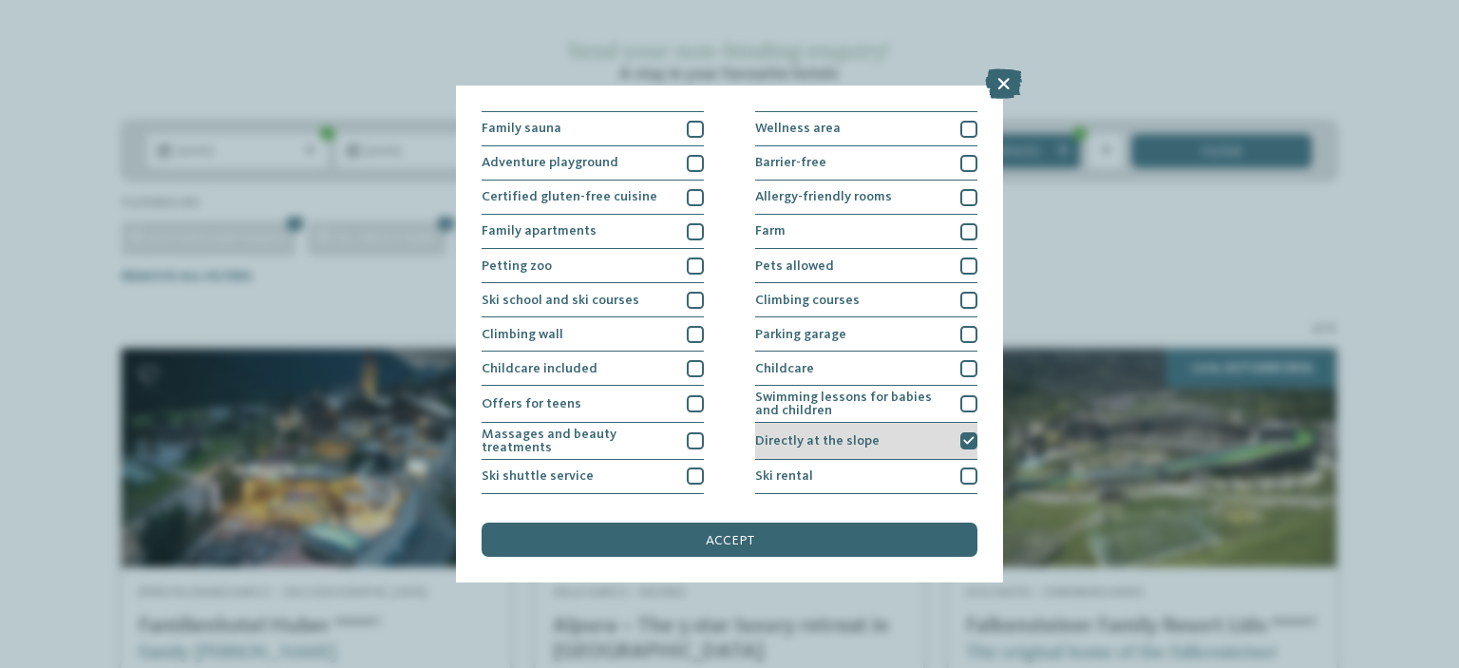
click at [963, 440] on icon at bounding box center [968, 441] width 11 height 10
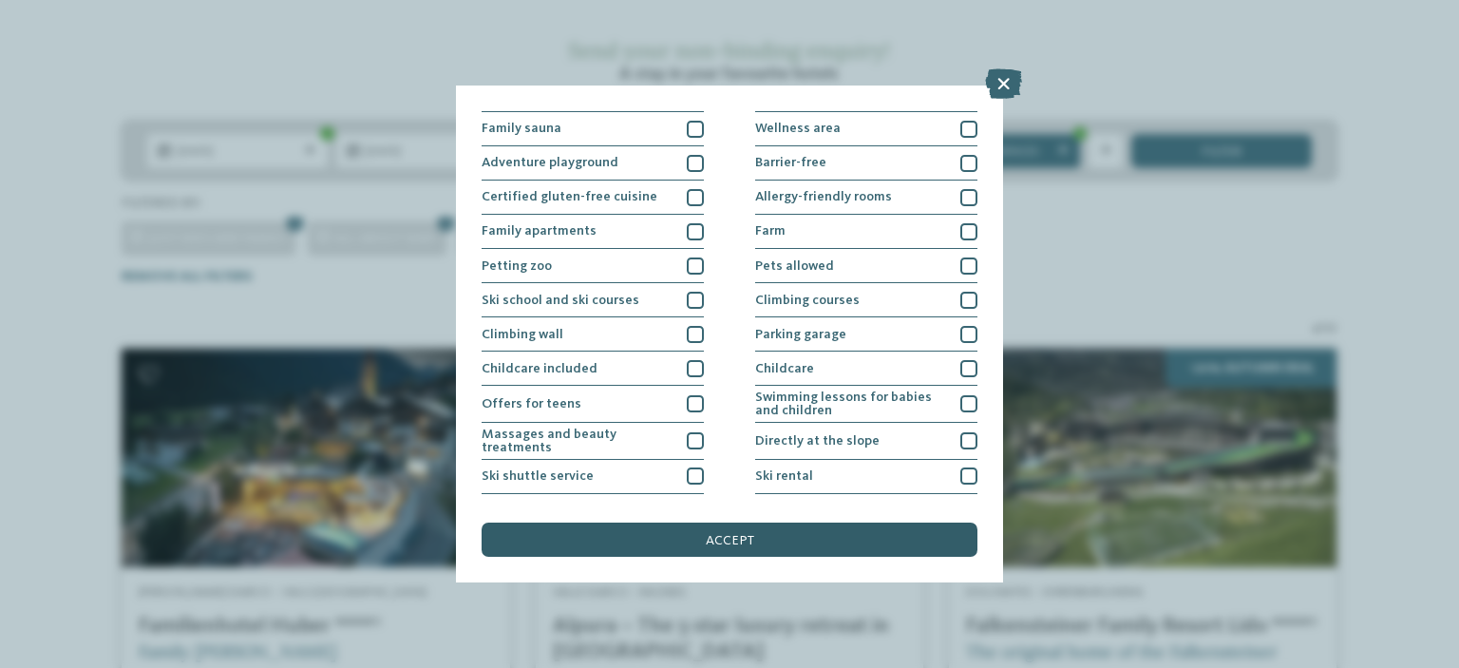
click at [841, 542] on div "accept" at bounding box center [730, 539] width 496 height 34
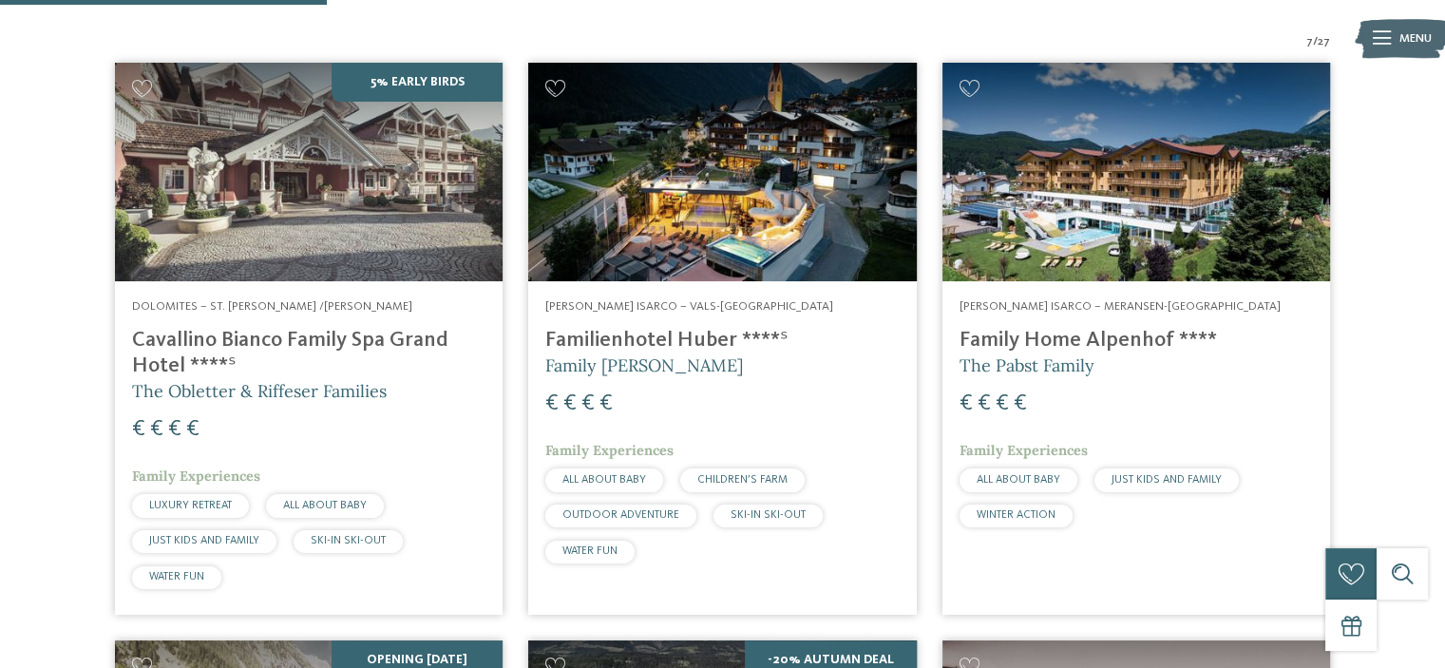
scroll to position [604, 0]
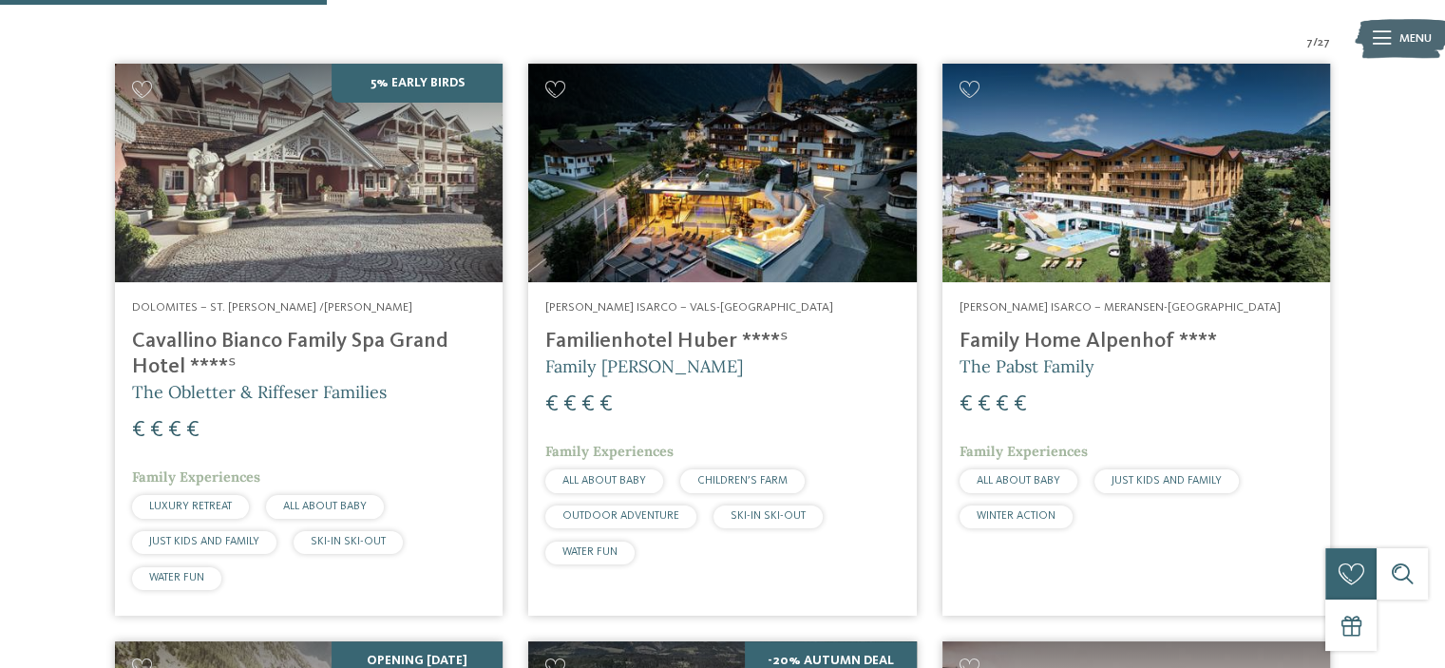
click at [345, 188] on img at bounding box center [309, 173] width 388 height 218
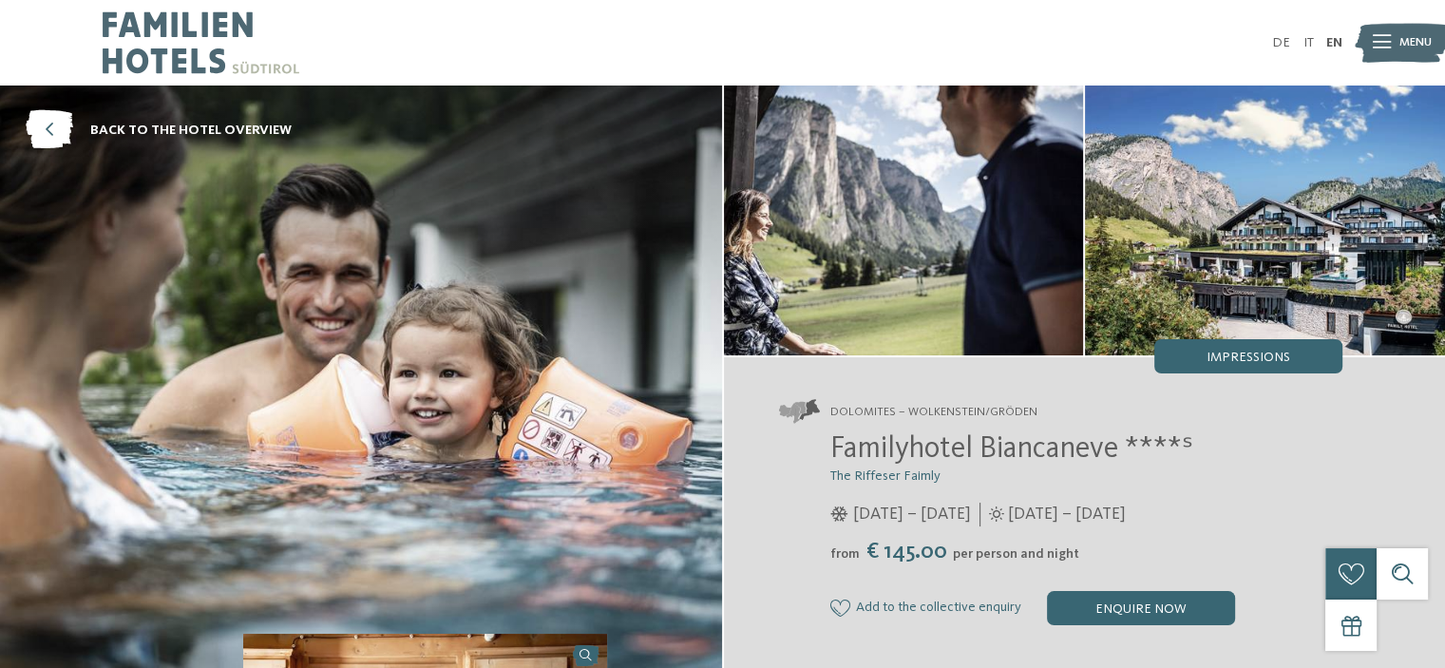
click at [1282, 260] on img at bounding box center [1265, 220] width 360 height 270
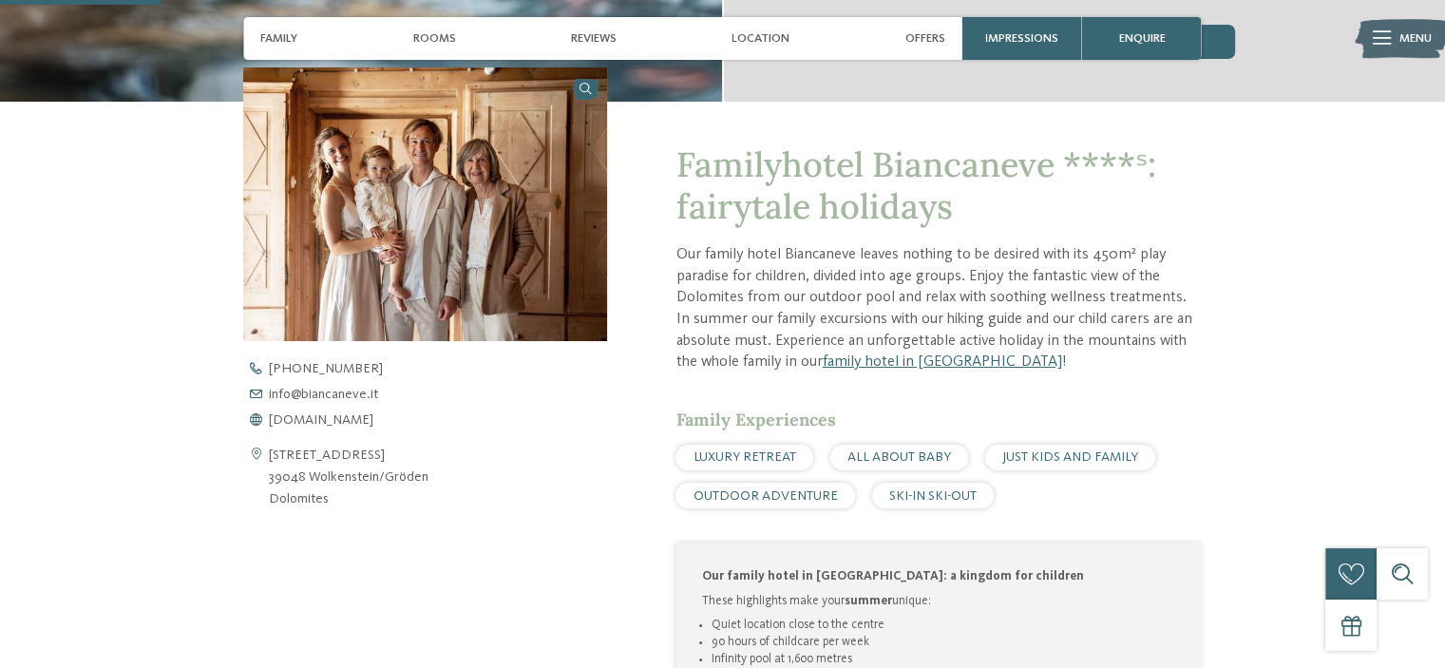
scroll to position [570, 0]
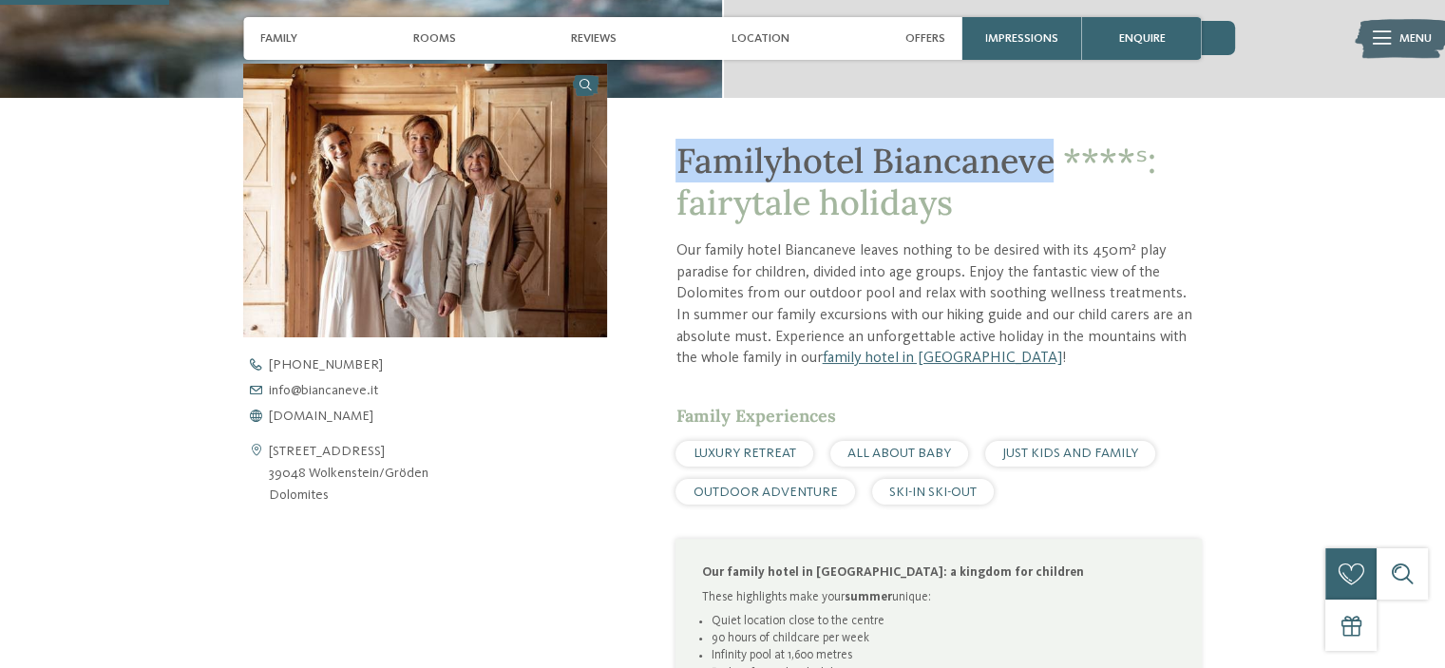
drag, startPoint x: 726, startPoint y: 155, endPoint x: 1050, endPoint y: 170, distance: 324.3
click at [1050, 170] on span "Familyhotel Biancaneve ****ˢ: fairytale holidays" at bounding box center [915, 181] width 480 height 85
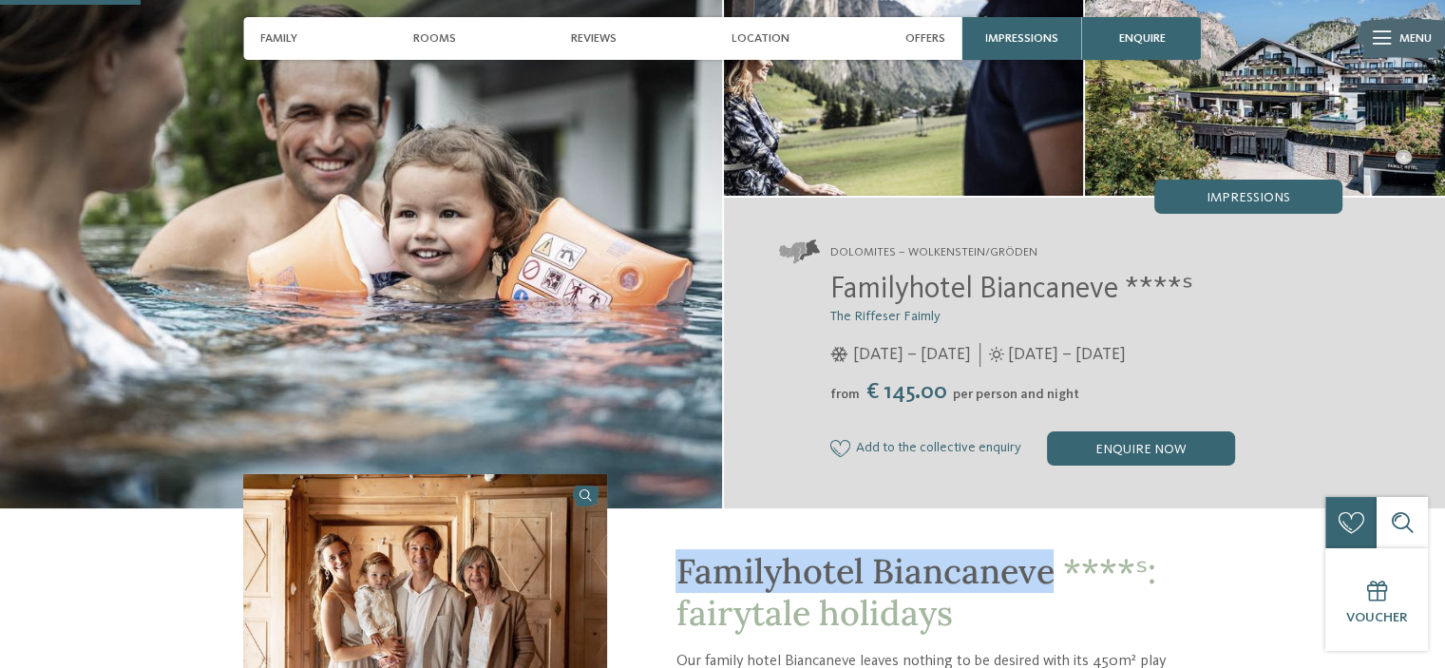
scroll to position [0, 0]
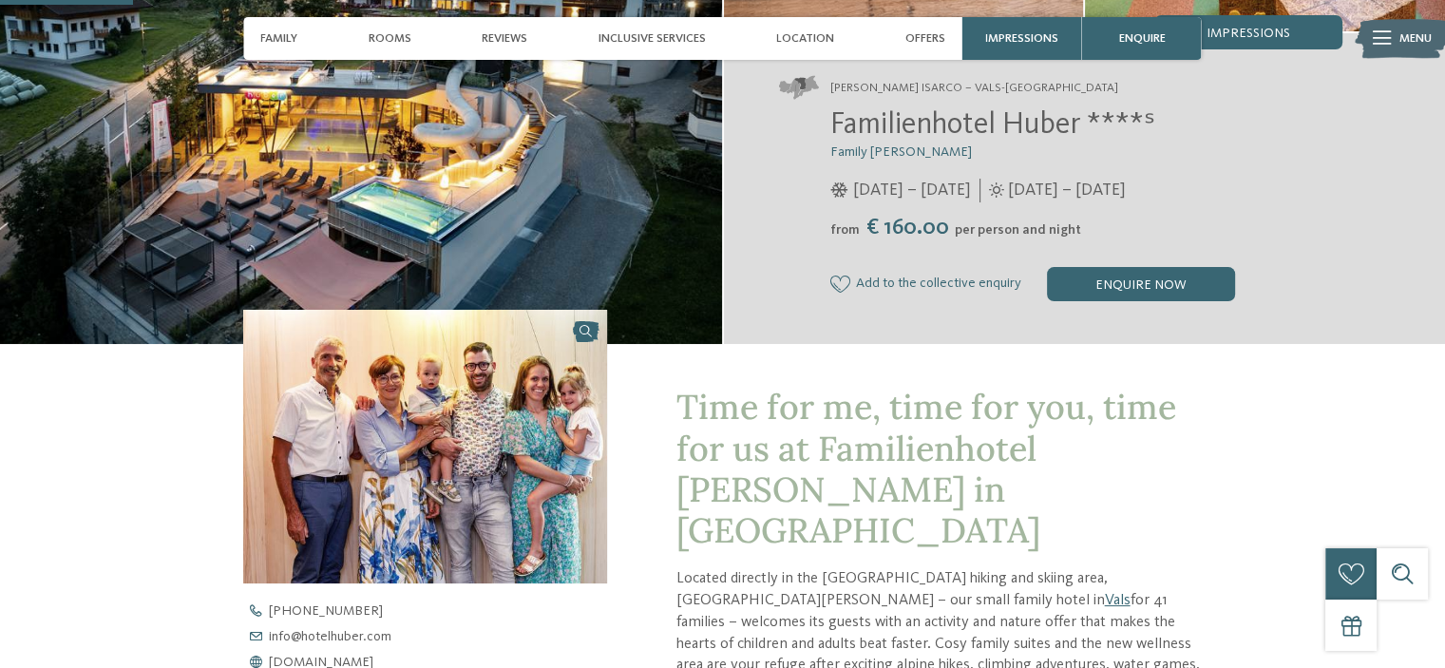
scroll to position [570, 0]
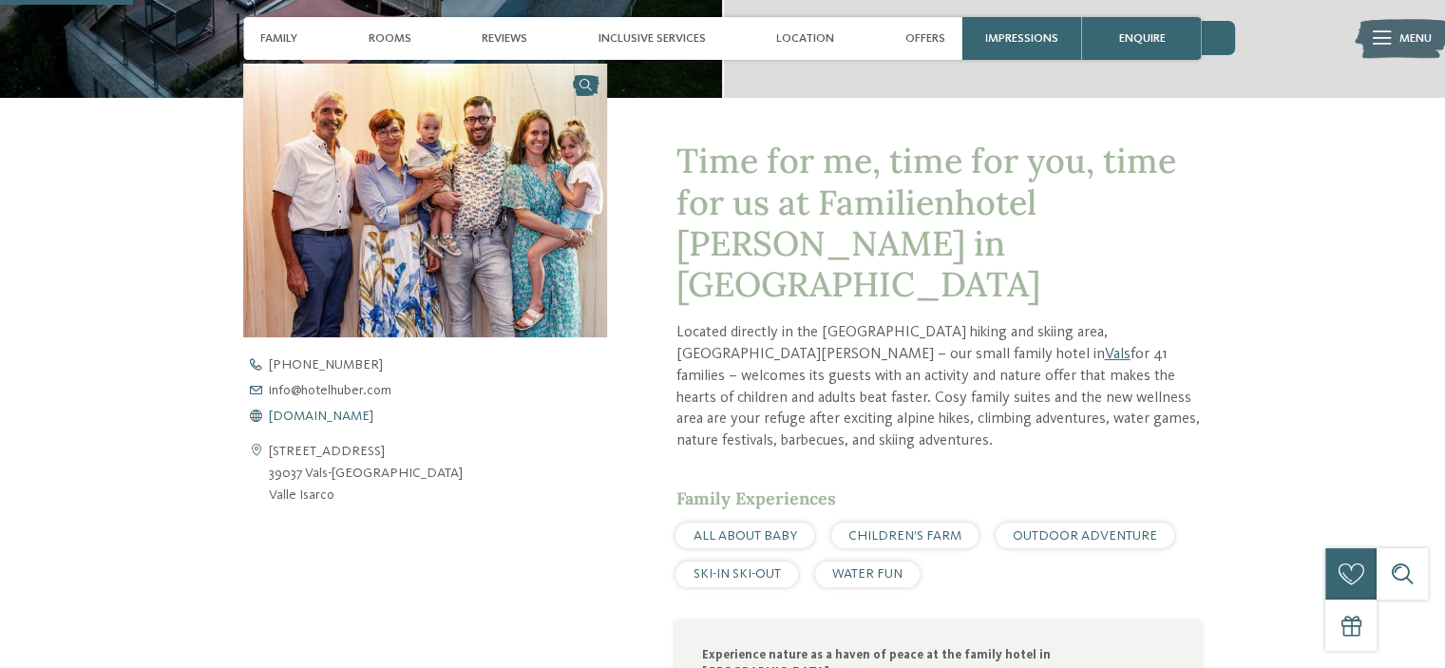
click at [333, 419] on span "www.hotelhuber.com" at bounding box center [321, 415] width 104 height 13
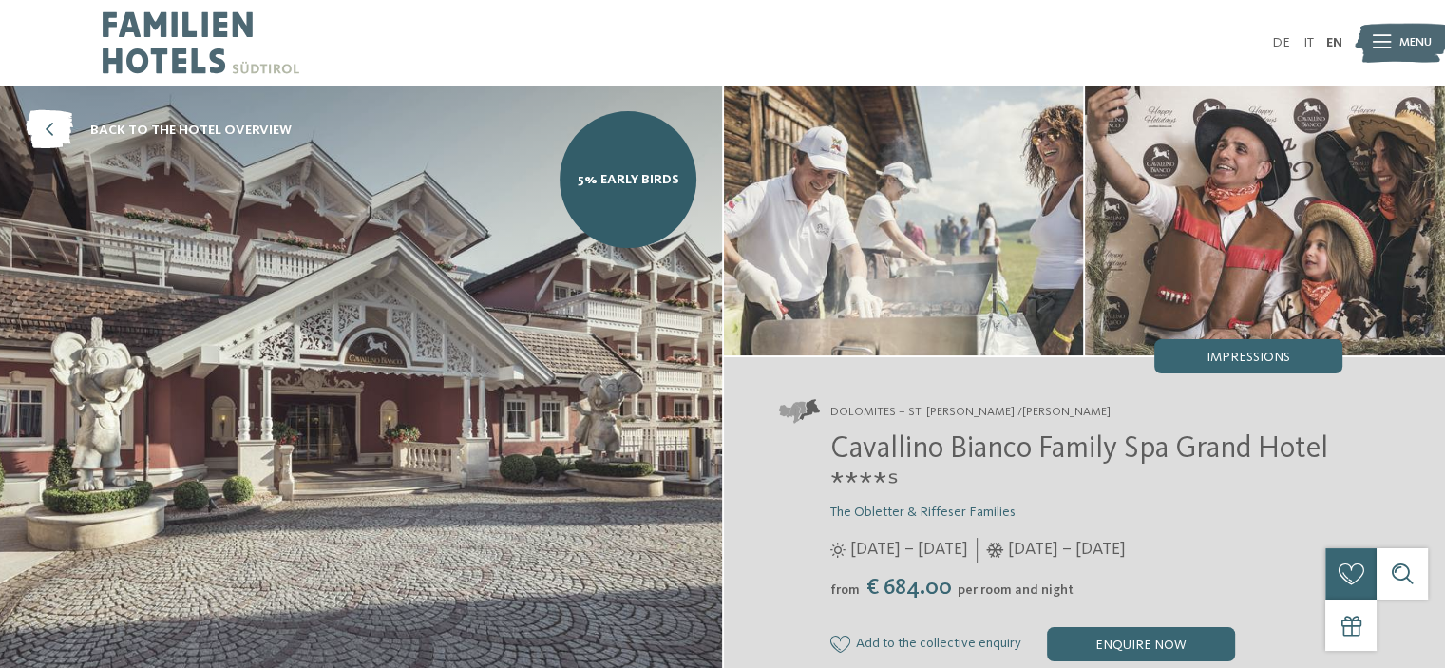
click at [993, 240] on img at bounding box center [904, 220] width 360 height 270
click at [326, 412] on img at bounding box center [361, 394] width 722 height 618
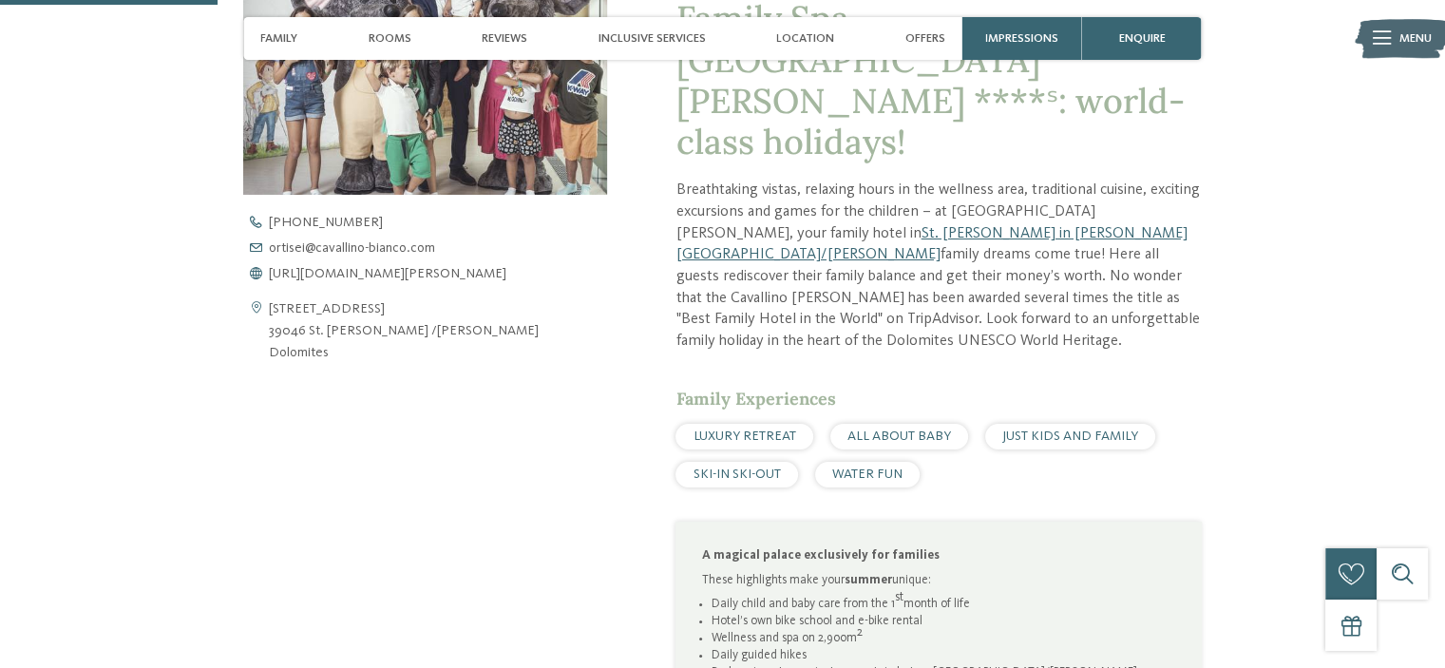
scroll to position [855, 0]
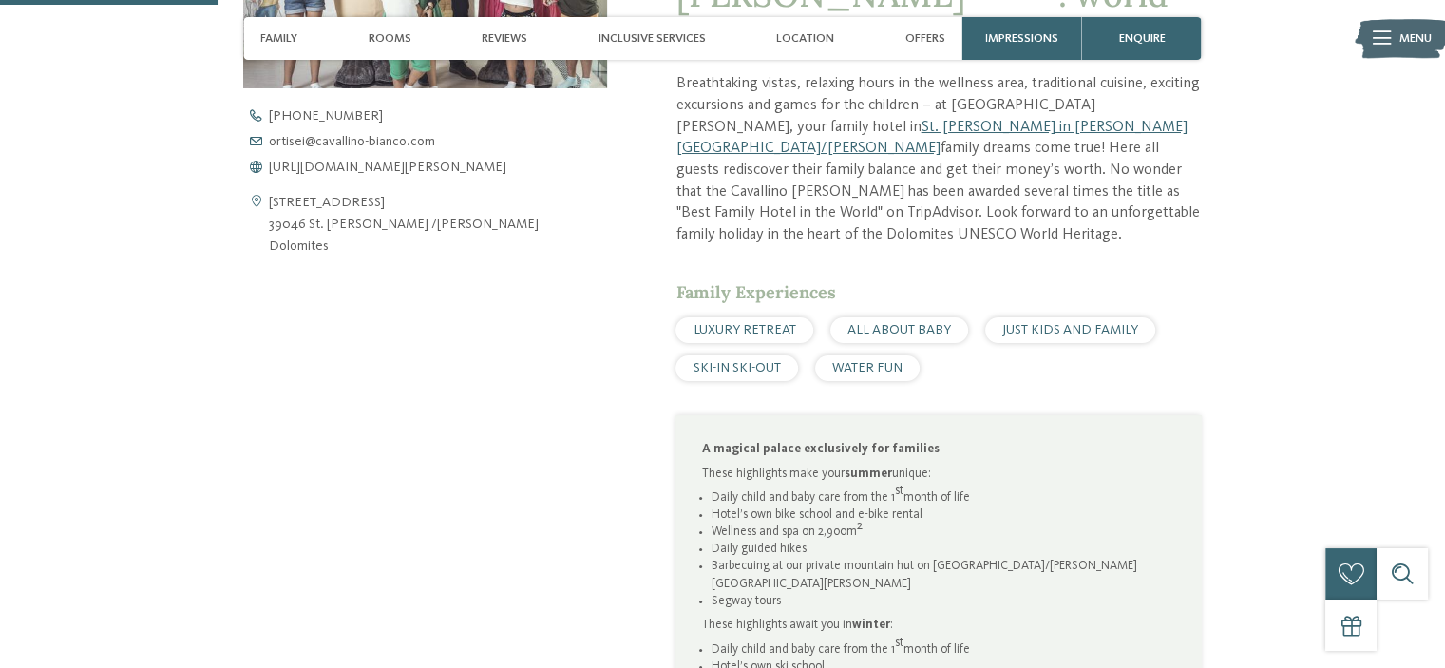
drag, startPoint x: 410, startPoint y: 224, endPoint x: 404, endPoint y: 215, distance: 11.6
